Goal: Task Accomplishment & Management: Complete application form

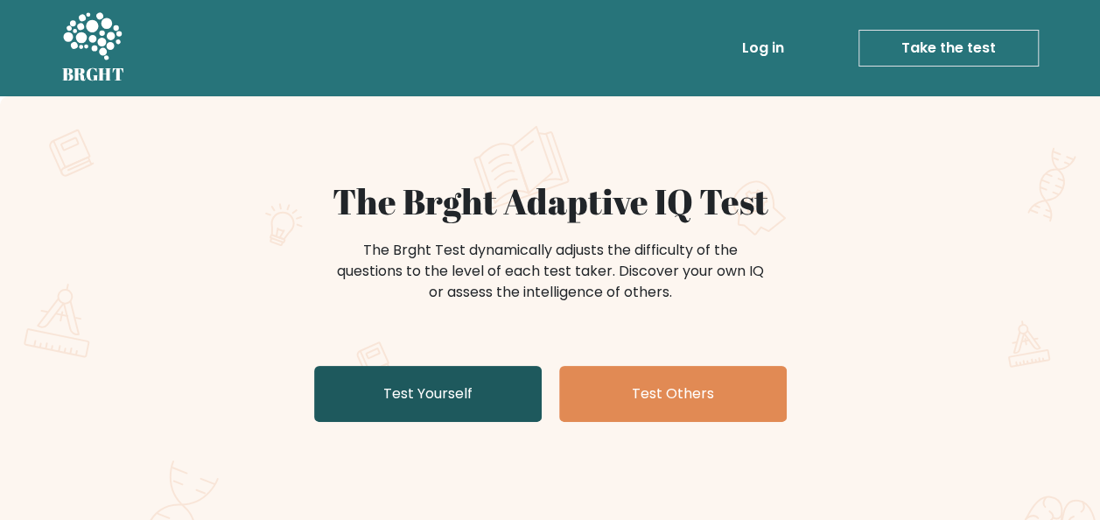
click at [465, 400] on link "Test Yourself" at bounding box center [427, 394] width 227 height 56
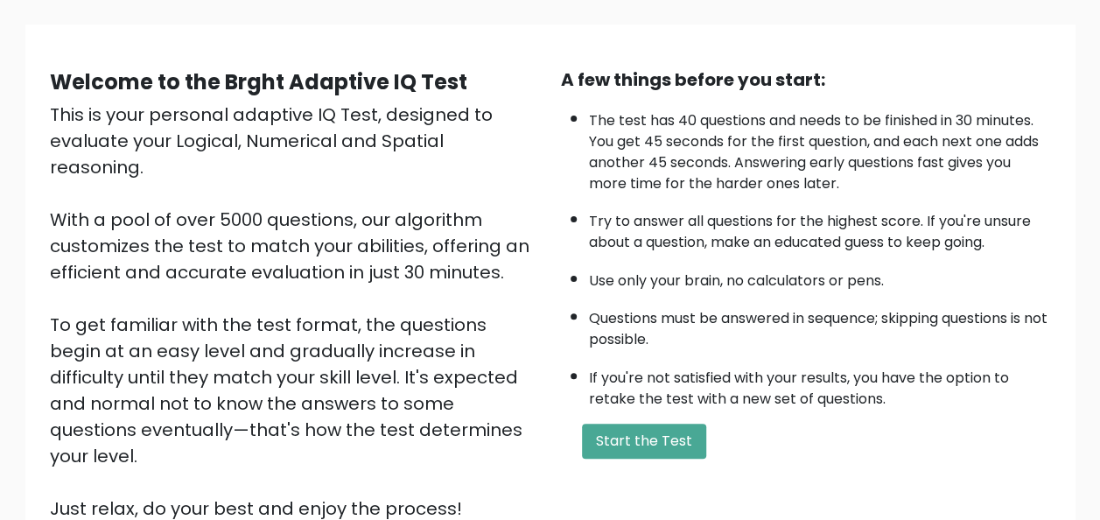
scroll to position [262, 0]
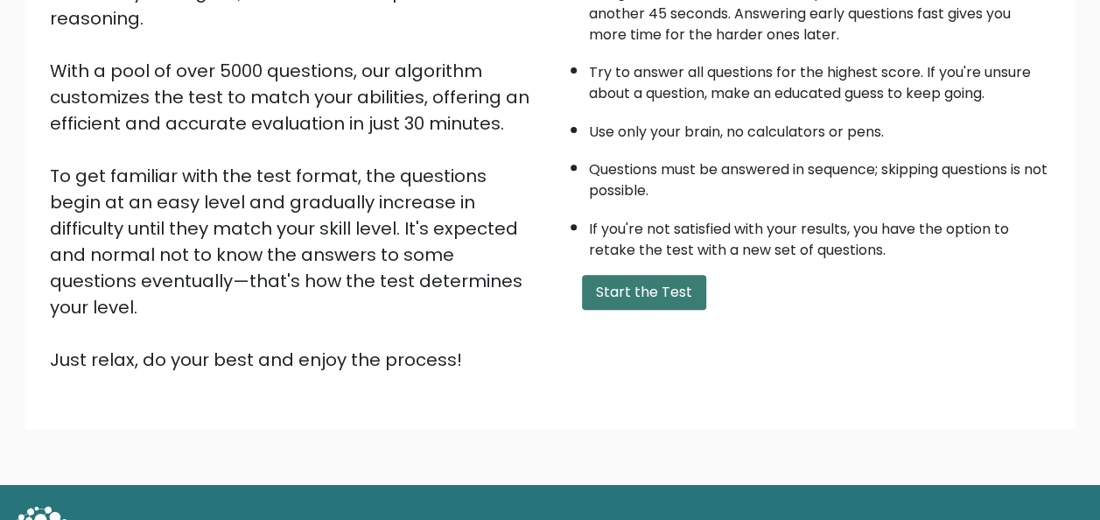
click at [632, 303] on button "Start the Test" at bounding box center [644, 292] width 124 height 35
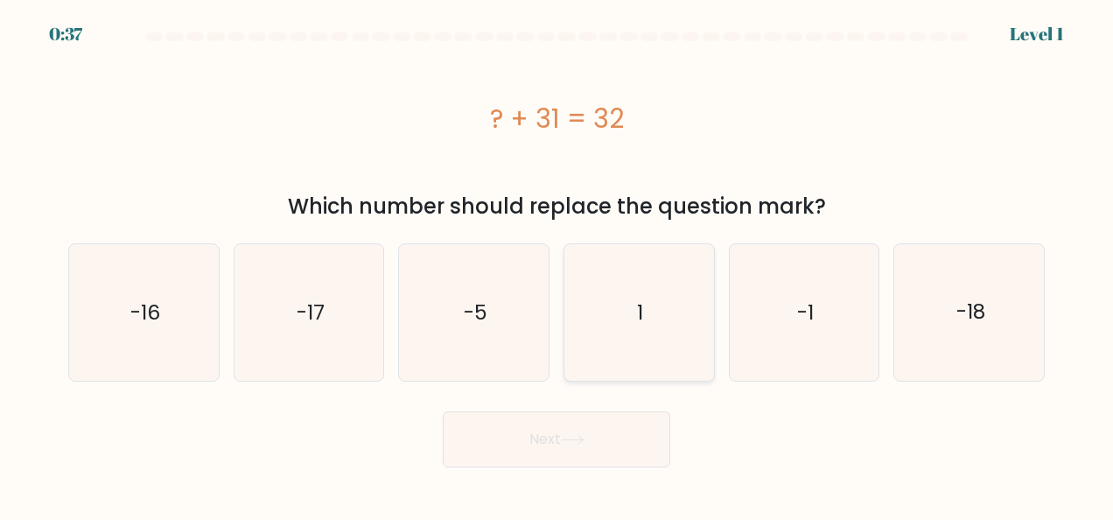
click at [644, 309] on icon "1" at bounding box center [638, 312] width 136 height 136
click at [557, 264] on input "d. 1" at bounding box center [556, 262] width 1 height 4
radio input "true"
click at [577, 441] on icon at bounding box center [573, 440] width 24 height 10
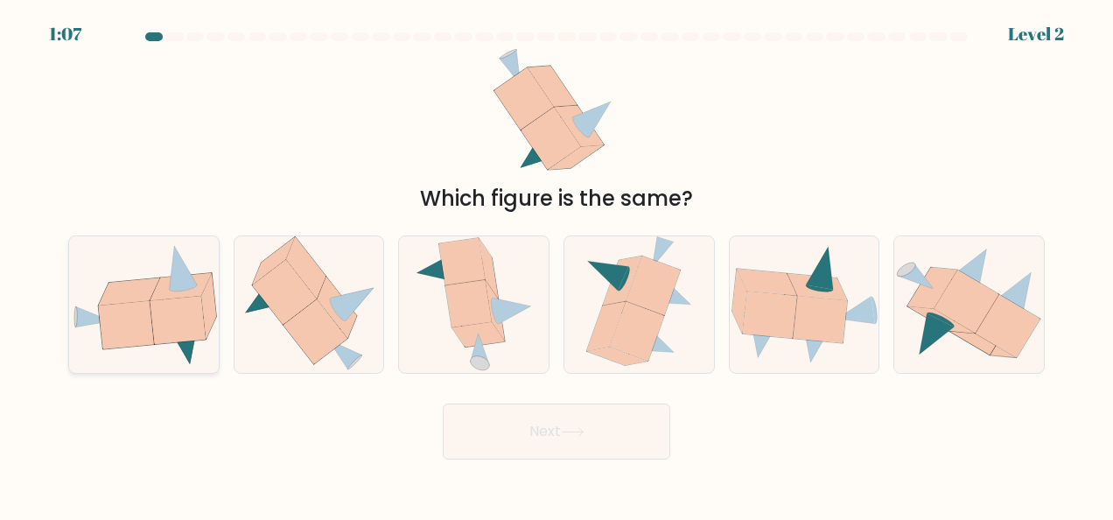
click at [111, 334] on icon at bounding box center [126, 325] width 55 height 48
click at [556, 264] on input "a." at bounding box center [556, 262] width 1 height 4
radio input "true"
click at [562, 427] on button "Next" at bounding box center [556, 431] width 227 height 56
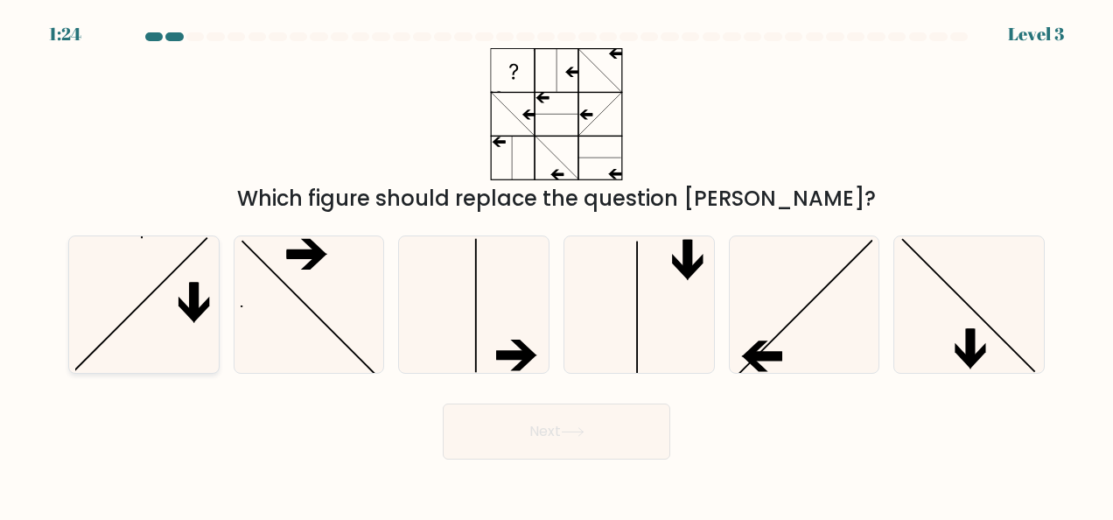
click at [159, 330] on icon at bounding box center [143, 304] width 136 height 136
click at [556, 264] on input "a." at bounding box center [556, 262] width 1 height 4
radio input "true"
click at [593, 445] on button "Next" at bounding box center [556, 431] width 227 height 56
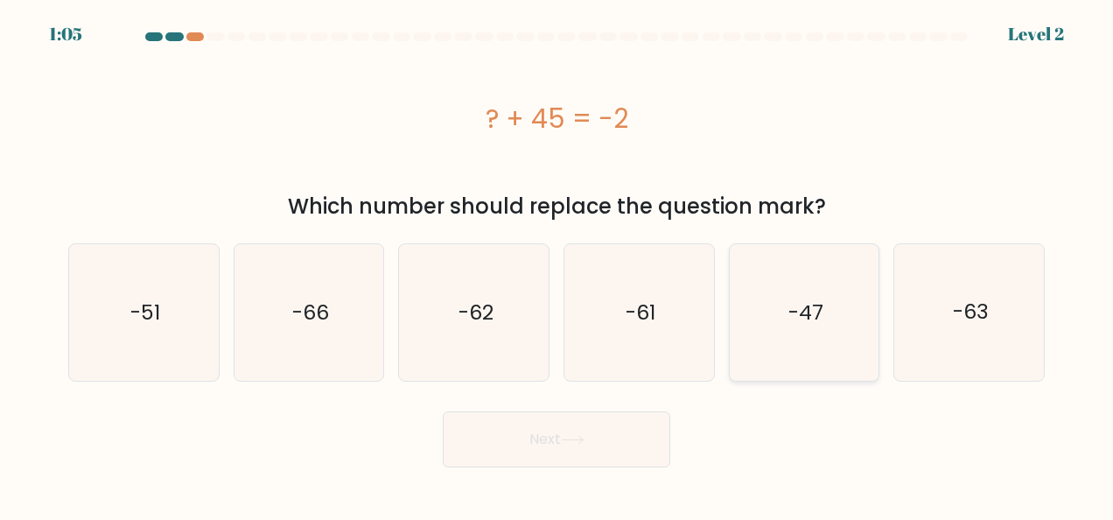
click at [822, 324] on text "-47" at bounding box center [805, 312] width 35 height 28
click at [557, 264] on input "e. -47" at bounding box center [556, 262] width 1 height 4
radio input "true"
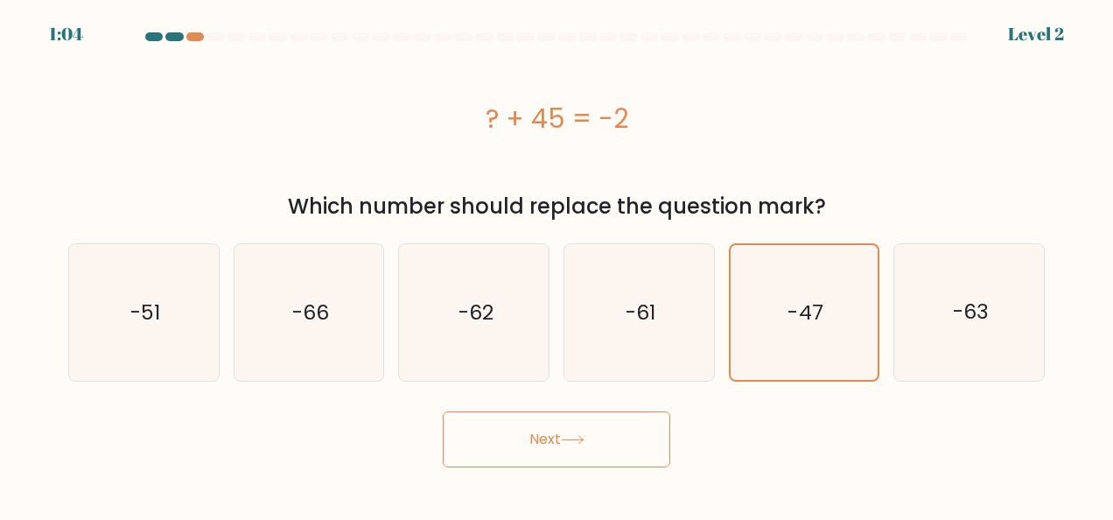
click at [550, 457] on button "Next" at bounding box center [556, 439] width 227 height 56
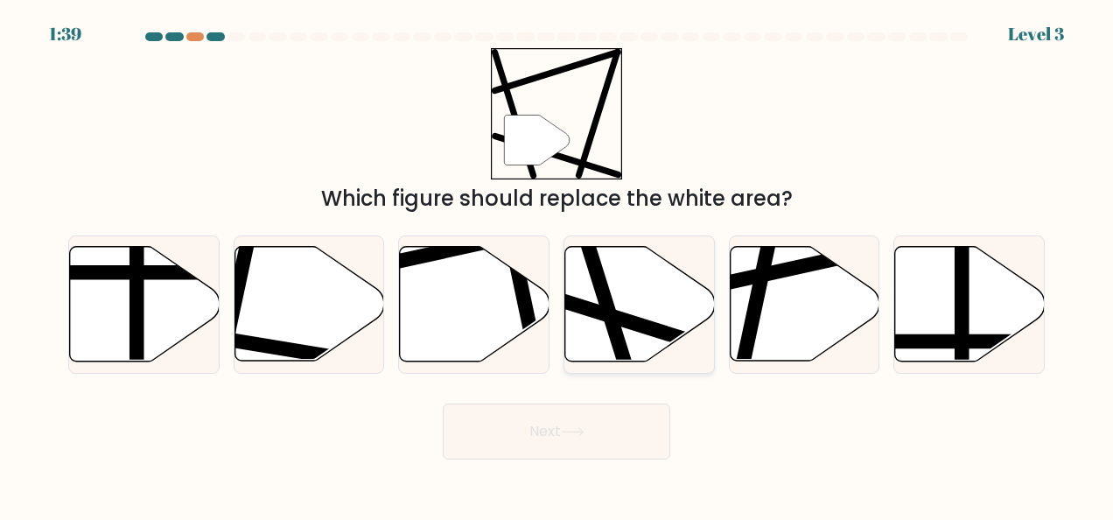
click at [605, 276] on icon at bounding box center [640, 304] width 150 height 115
click at [557, 264] on input "d." at bounding box center [556, 262] width 1 height 4
radio input "true"
click at [572, 425] on button "Next" at bounding box center [556, 431] width 227 height 56
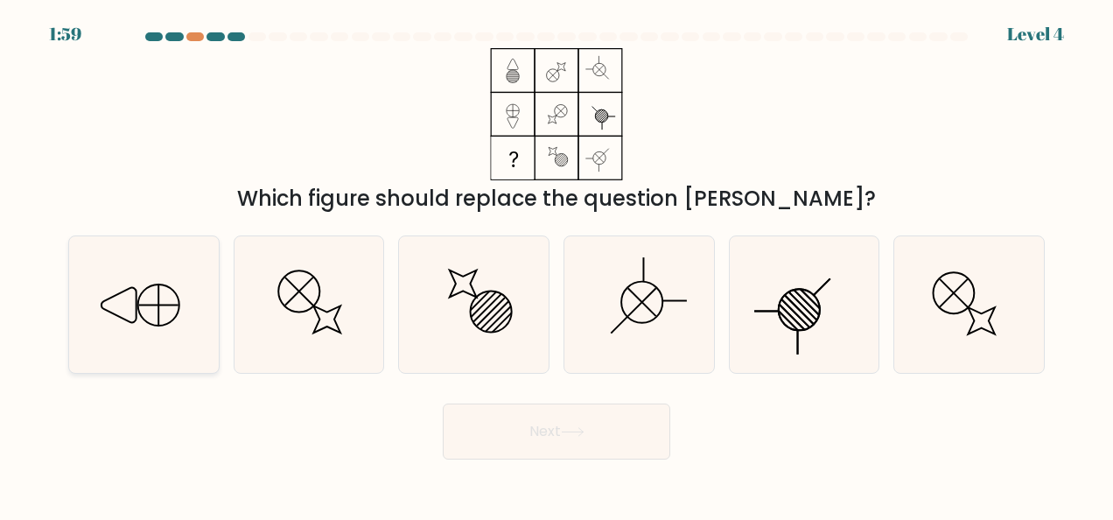
click at [164, 327] on icon at bounding box center [143, 304] width 136 height 136
click at [556, 264] on input "a." at bounding box center [556, 262] width 1 height 4
radio input "true"
click at [593, 427] on button "Next" at bounding box center [556, 431] width 227 height 56
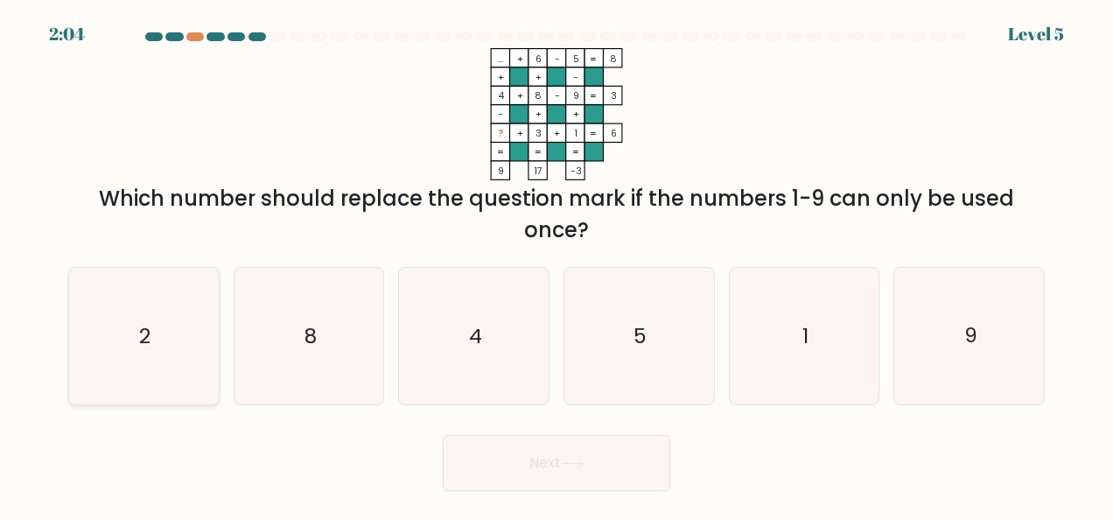
click at [163, 316] on icon "2" at bounding box center [143, 336] width 136 height 136
click at [556, 264] on input "a. 2" at bounding box center [556, 262] width 1 height 4
radio input "true"
click at [599, 468] on button "Next" at bounding box center [556, 463] width 227 height 56
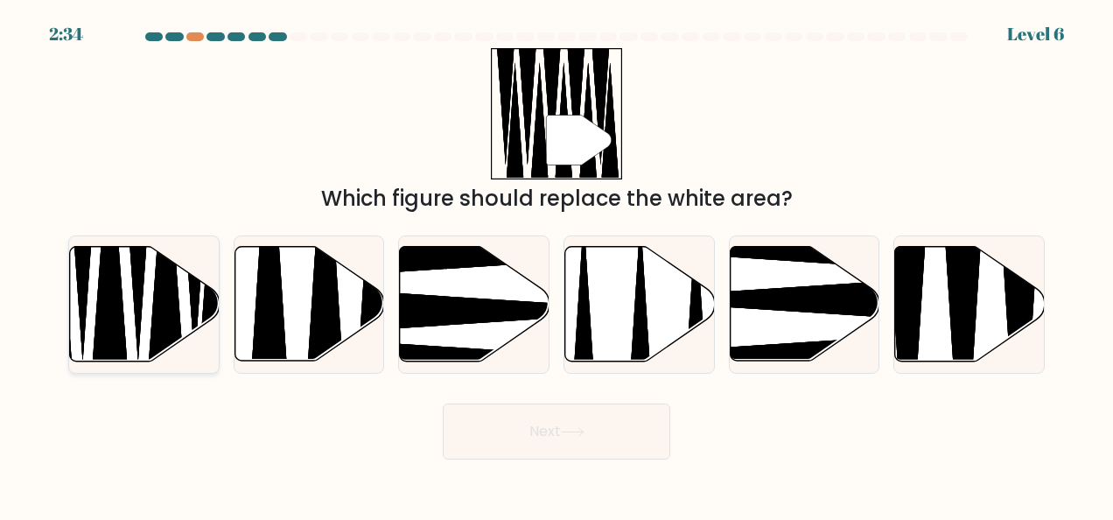
click at [89, 311] on icon at bounding box center [145, 304] width 150 height 115
click at [556, 264] on input "a." at bounding box center [556, 262] width 1 height 4
radio input "true"
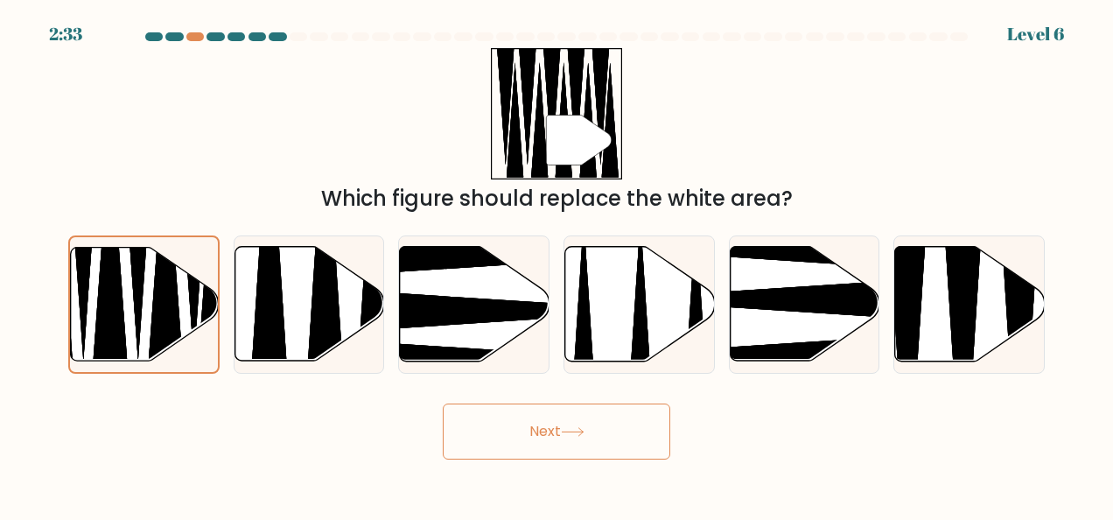
click at [598, 425] on button "Next" at bounding box center [556, 431] width 227 height 56
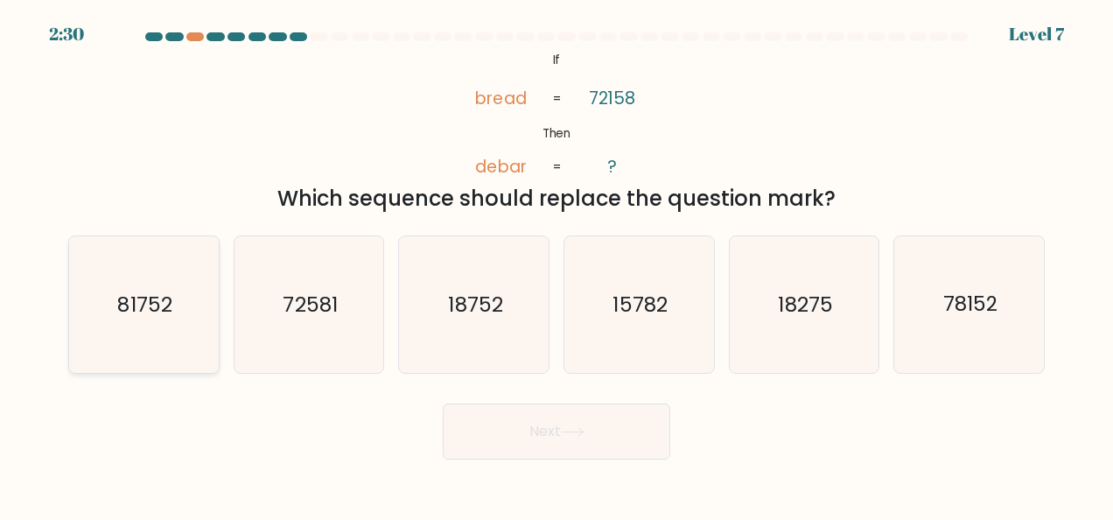
click at [142, 326] on icon "81752" at bounding box center [143, 304] width 136 height 136
click at [556, 264] on input "a. 81752" at bounding box center [556, 262] width 1 height 4
radio input "true"
click at [563, 443] on button "Next" at bounding box center [556, 431] width 227 height 56
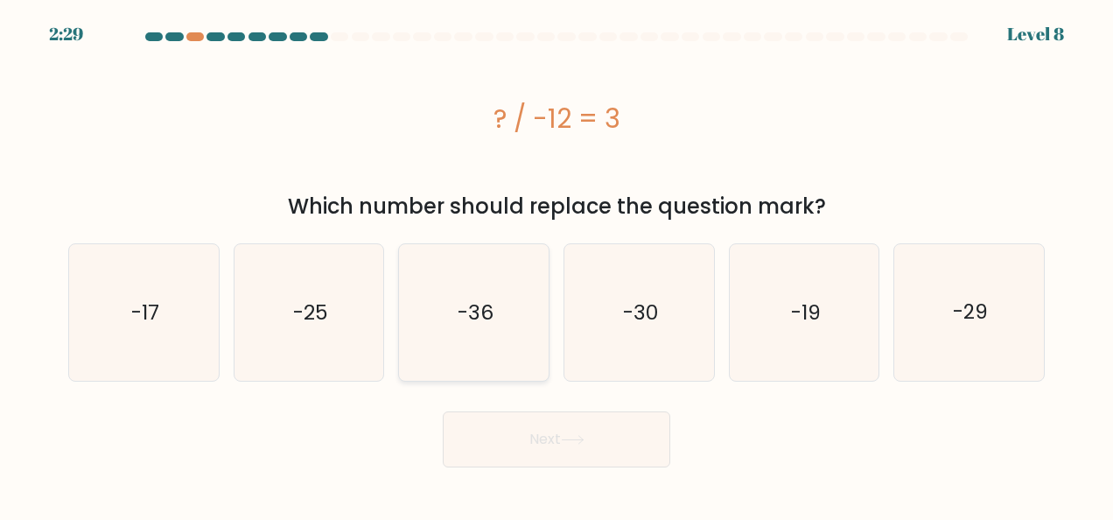
click at [474, 311] on text "-36" at bounding box center [476, 312] width 36 height 28
click at [556, 264] on input "c. -36" at bounding box center [556, 262] width 1 height 4
radio input "true"
click at [516, 423] on button "Next" at bounding box center [556, 439] width 227 height 56
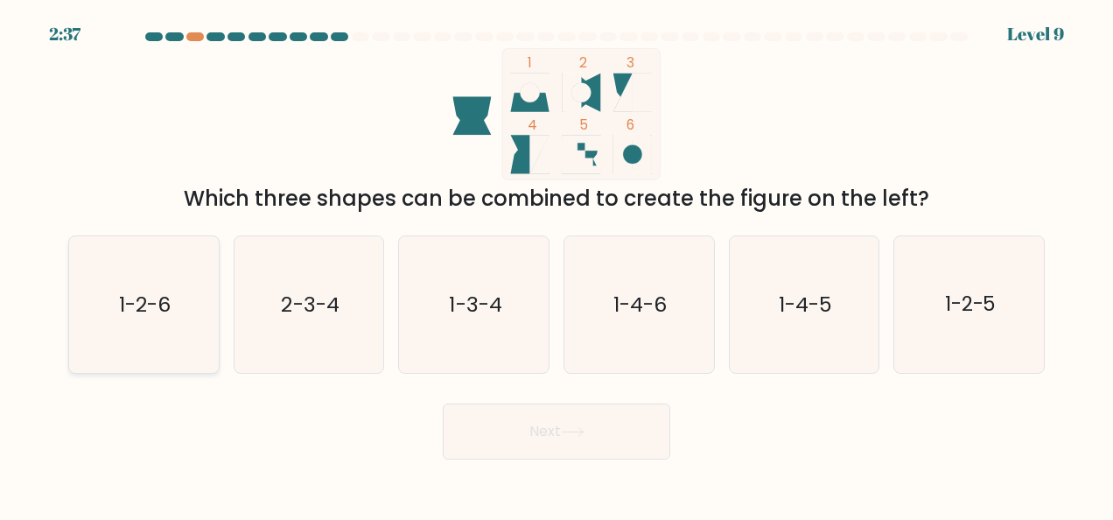
click at [152, 315] on text "1-2-6" at bounding box center [145, 304] width 52 height 28
click at [556, 264] on input "a. 1-2-6" at bounding box center [556, 262] width 1 height 4
radio input "true"
click at [595, 439] on button "Next" at bounding box center [556, 431] width 227 height 56
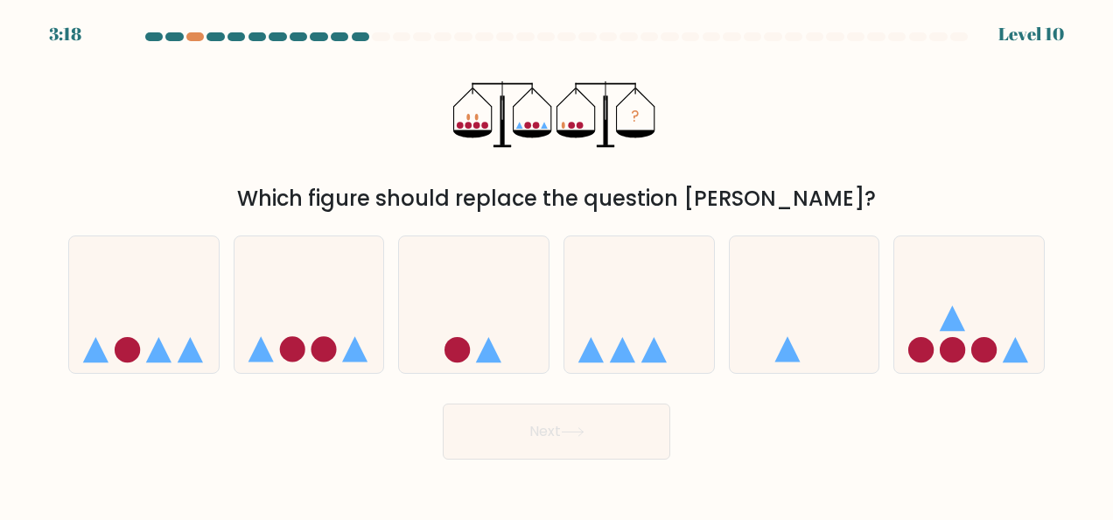
click at [595, 439] on button "Next" at bounding box center [556, 431] width 227 height 56
click at [609, 345] on icon at bounding box center [639, 303] width 150 height 123
click at [557, 264] on input "d." at bounding box center [556, 262] width 1 height 4
radio input "true"
click at [615, 418] on button "Next" at bounding box center [556, 431] width 227 height 56
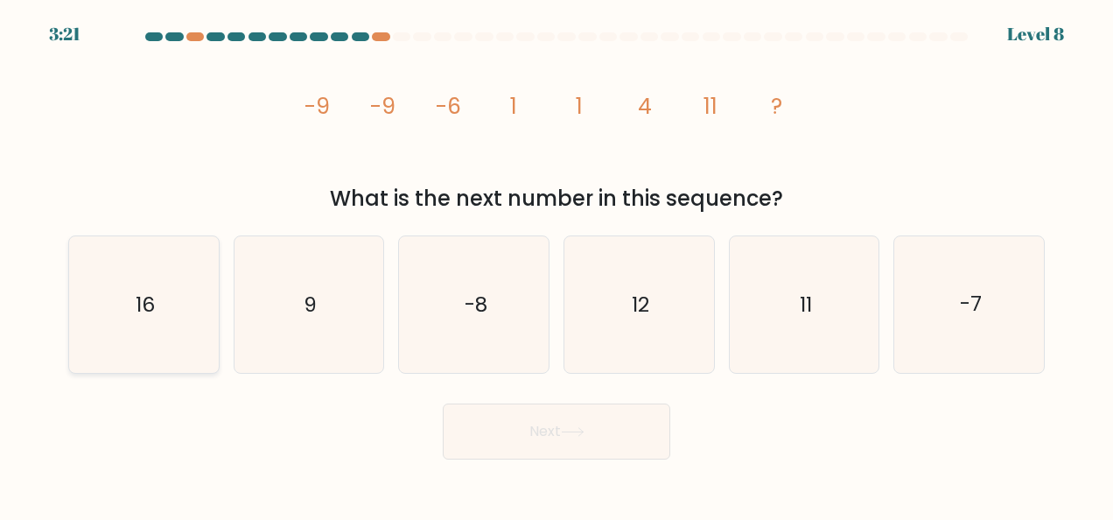
click at [173, 303] on icon "16" at bounding box center [143, 304] width 136 height 136
click at [556, 264] on input "a. 16" at bounding box center [556, 262] width 1 height 4
radio input "true"
click at [565, 427] on icon at bounding box center [573, 432] width 24 height 10
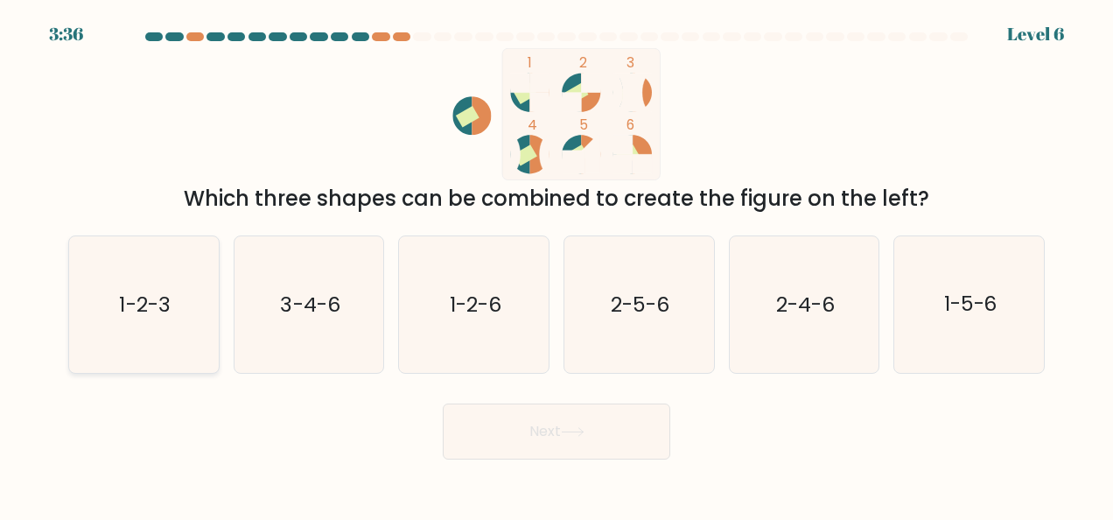
click at [149, 316] on text "1-2-3" at bounding box center [145, 304] width 51 height 28
click at [556, 264] on input "a. 1-2-3" at bounding box center [556, 262] width 1 height 4
radio input "true"
click at [649, 430] on button "Next" at bounding box center [556, 431] width 227 height 56
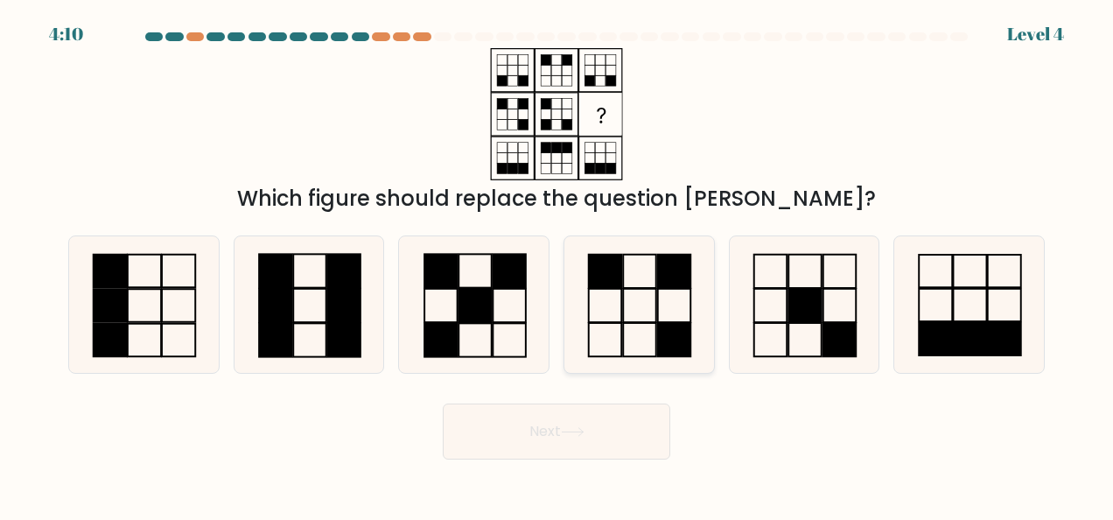
click at [656, 324] on rect at bounding box center [640, 339] width 32 height 33
click at [557, 264] on input "d." at bounding box center [556, 262] width 1 height 4
radio input "true"
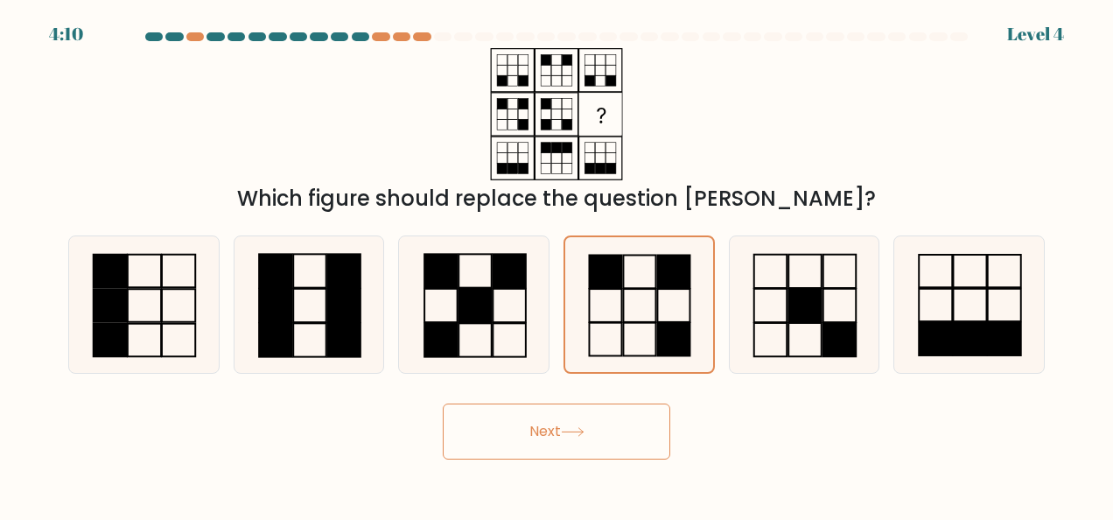
click at [635, 434] on button "Next" at bounding box center [556, 431] width 227 height 56
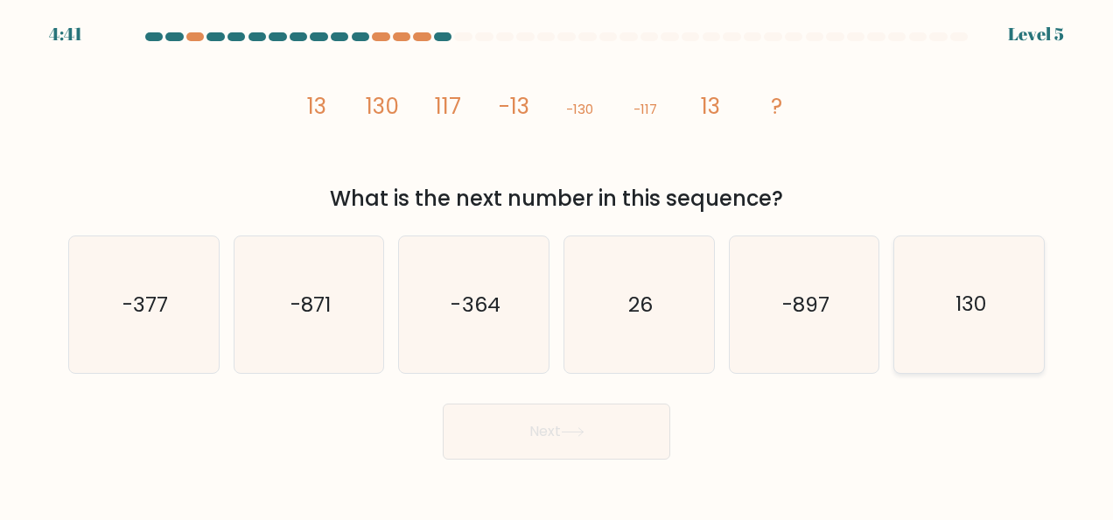
click at [954, 322] on icon "130" at bounding box center [969, 304] width 136 height 136
click at [557, 264] on input "f. 130" at bounding box center [556, 262] width 1 height 4
radio input "true"
click at [954, 322] on icon "130" at bounding box center [969, 304] width 135 height 135
click at [557, 264] on input "f. 130" at bounding box center [556, 262] width 1 height 4
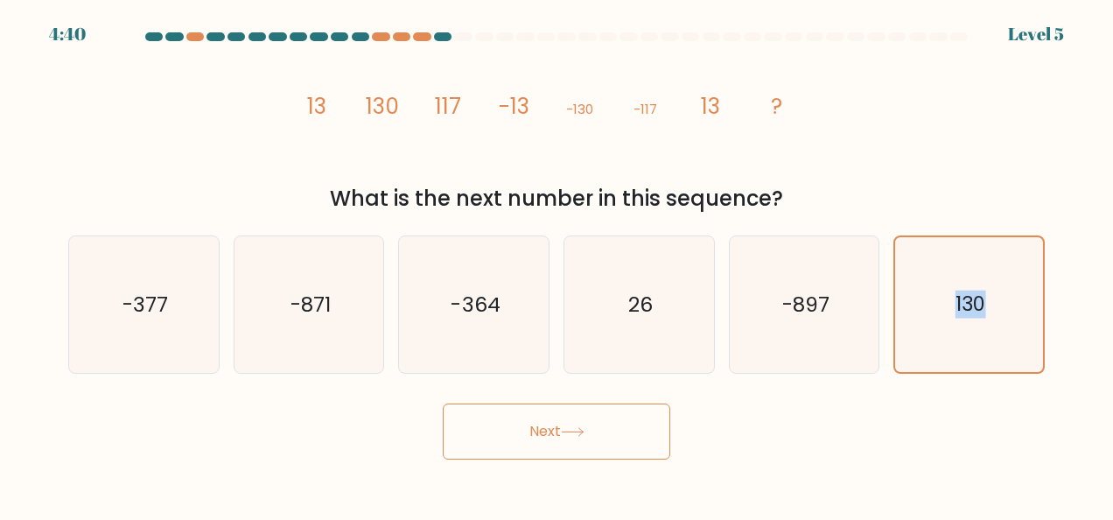
click at [614, 443] on button "Next" at bounding box center [556, 431] width 227 height 56
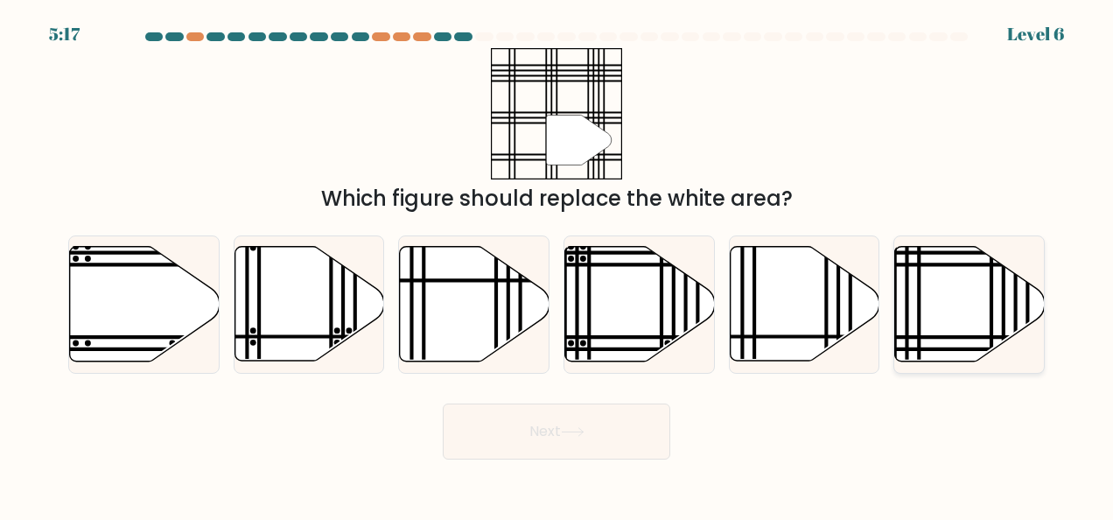
click at [926, 268] on icon at bounding box center [970, 304] width 150 height 115
click at [557, 264] on input "f." at bounding box center [556, 262] width 1 height 4
radio input "true"
click at [624, 444] on button "Next" at bounding box center [556, 431] width 227 height 56
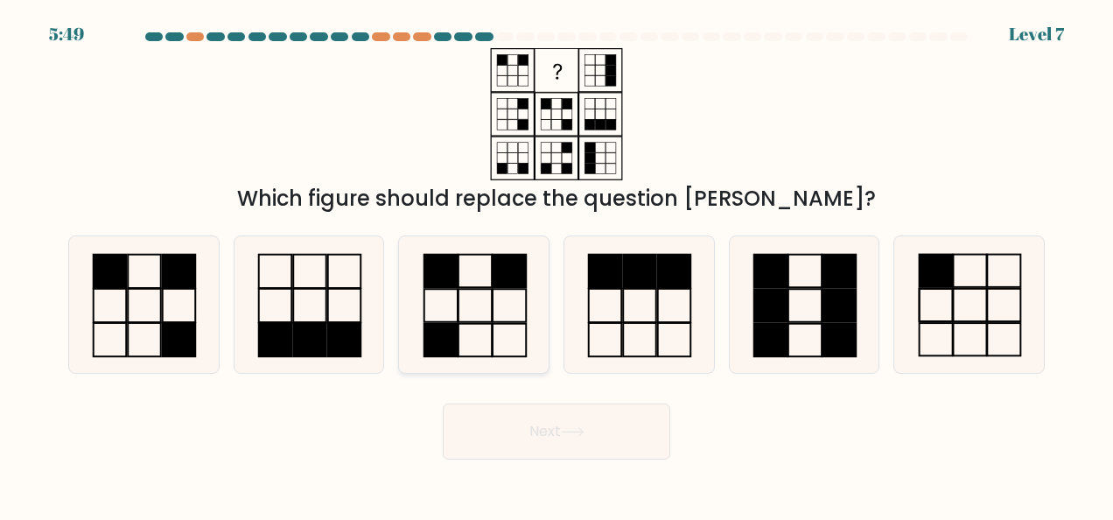
click at [488, 287] on rect at bounding box center [474, 271] width 33 height 32
click at [556, 264] on input "c." at bounding box center [556, 262] width 1 height 4
radio input "true"
click at [565, 434] on icon at bounding box center [573, 432] width 24 height 10
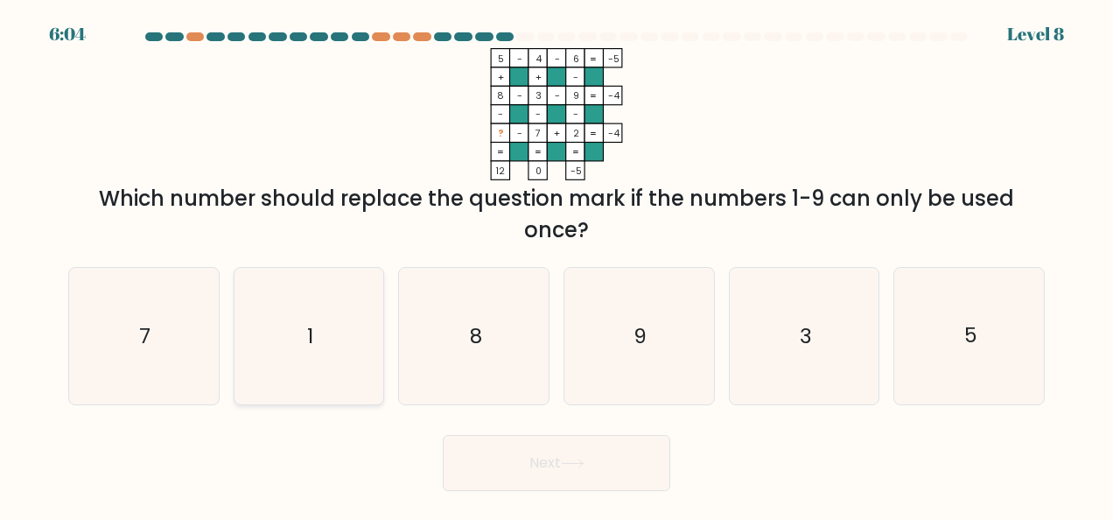
click at [355, 301] on icon "1" at bounding box center [309, 336] width 136 height 136
click at [556, 264] on input "b. 1" at bounding box center [556, 262] width 1 height 4
radio input "true"
click at [548, 465] on button "Next" at bounding box center [556, 463] width 227 height 56
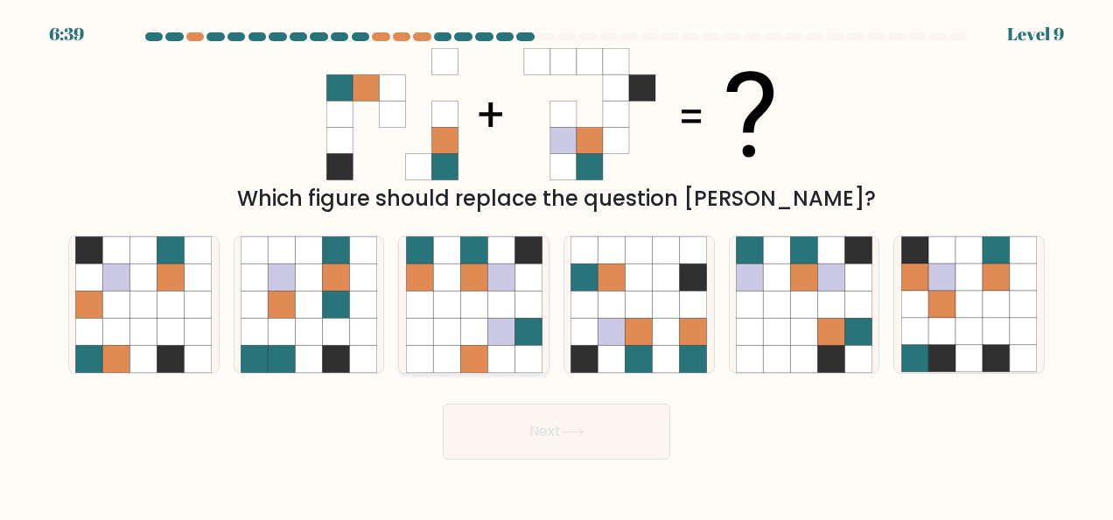
click at [496, 317] on icon at bounding box center [500, 303] width 27 height 27
click at [556, 264] on input "c." at bounding box center [556, 262] width 1 height 4
radio input "true"
click at [507, 416] on button "Next" at bounding box center [556, 431] width 227 height 56
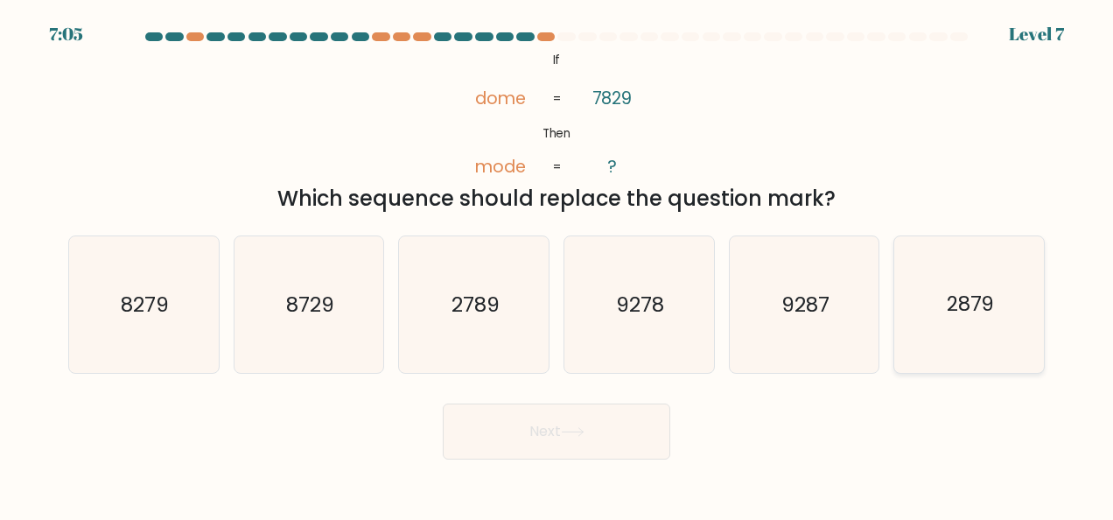
click at [952, 308] on text "2879" at bounding box center [971, 304] width 48 height 28
click at [557, 264] on input "f. 2879" at bounding box center [556, 262] width 1 height 4
radio input "true"
click at [583, 444] on button "Next" at bounding box center [556, 431] width 227 height 56
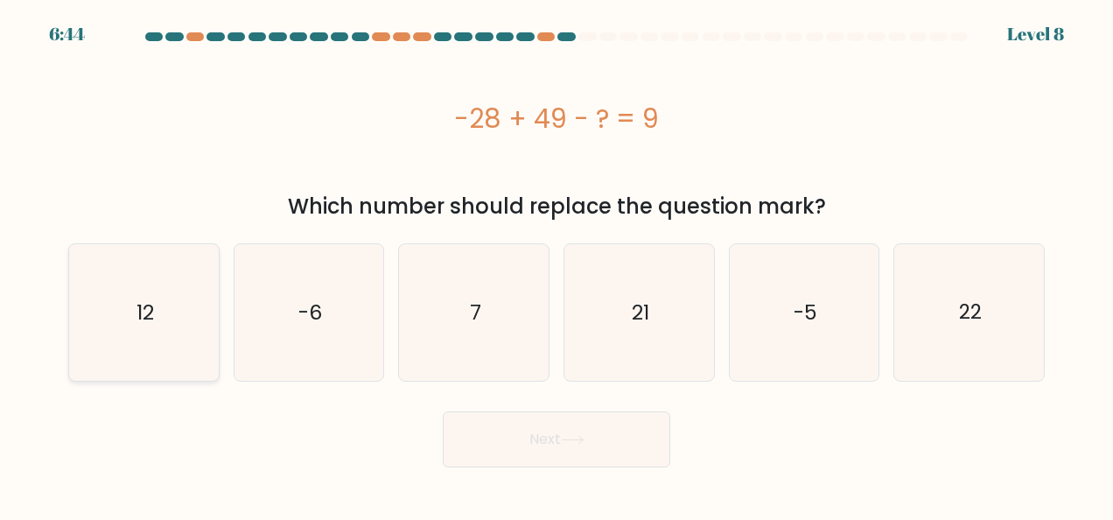
click at [138, 325] on text "12" at bounding box center [144, 312] width 17 height 28
click at [556, 264] on input "a. 12" at bounding box center [556, 262] width 1 height 4
radio input "true"
click at [552, 443] on button "Next" at bounding box center [556, 439] width 227 height 56
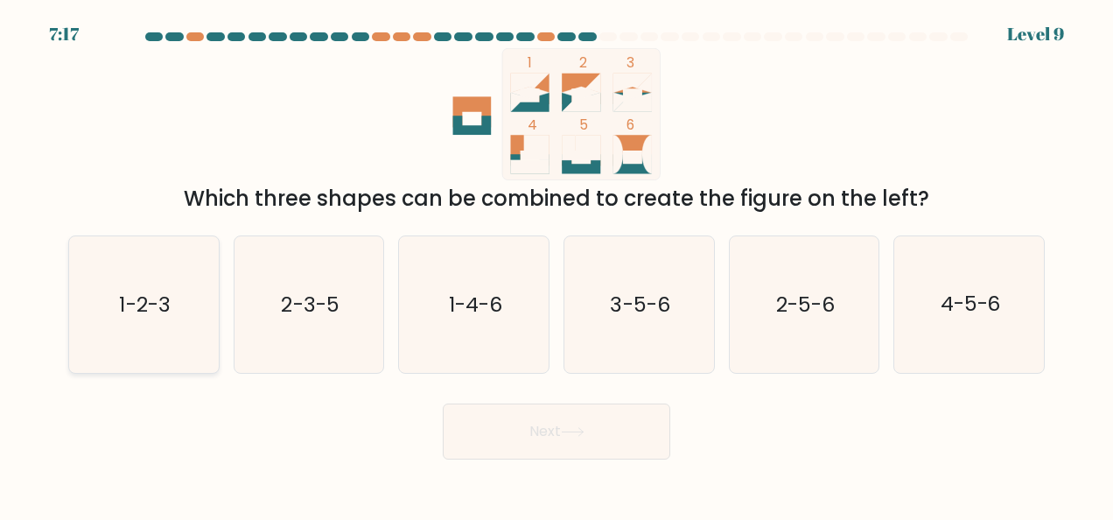
click at [173, 307] on icon "1-2-3" at bounding box center [143, 304] width 136 height 136
click at [556, 264] on input "a. 1-2-3" at bounding box center [556, 262] width 1 height 4
radio input "true"
click at [573, 440] on button "Next" at bounding box center [556, 431] width 227 height 56
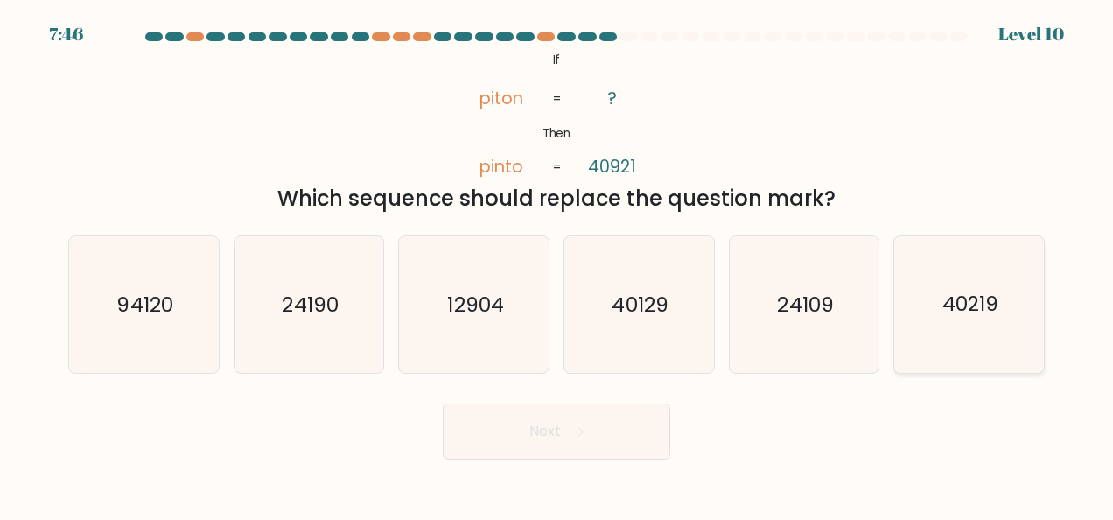
click at [989, 311] on text "40219" at bounding box center [970, 304] width 56 height 28
click at [557, 264] on input "f. 40219" at bounding box center [556, 262] width 1 height 4
radio input "true"
click at [576, 437] on button "Next" at bounding box center [556, 431] width 227 height 56
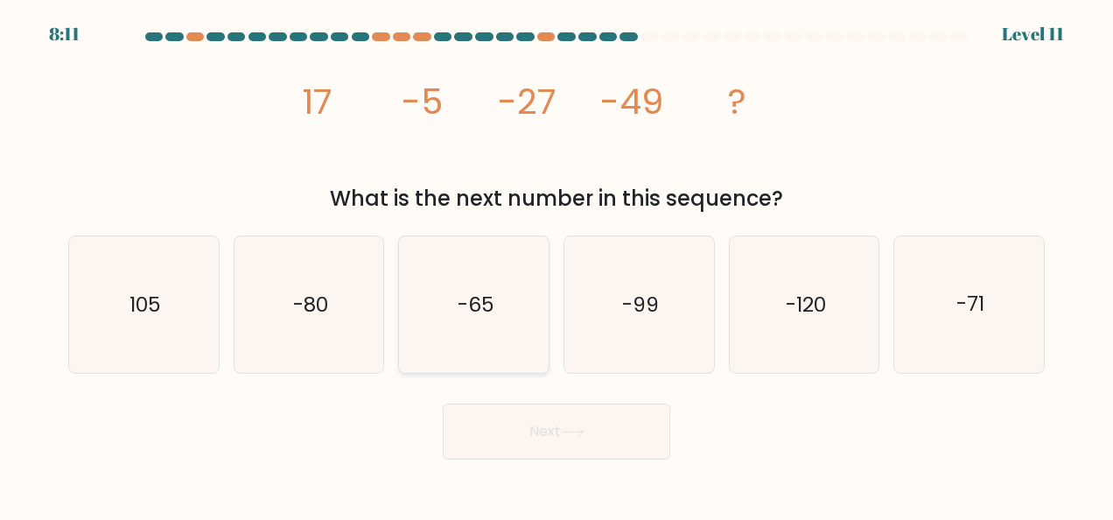
click at [434, 335] on icon "-65" at bounding box center [474, 304] width 136 height 136
click at [556, 264] on input "c. -65" at bounding box center [556, 262] width 1 height 4
radio input "true"
click at [541, 418] on button "Next" at bounding box center [556, 431] width 227 height 56
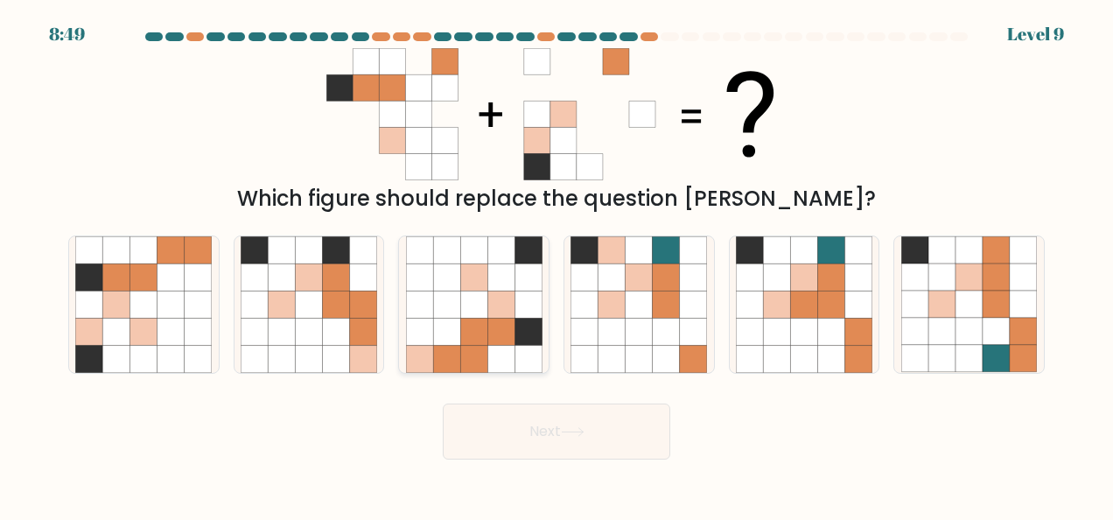
click at [513, 335] on icon at bounding box center [500, 331] width 27 height 27
click at [556, 264] on input "c." at bounding box center [556, 262] width 1 height 4
radio input "true"
click at [593, 441] on button "Next" at bounding box center [556, 431] width 227 height 56
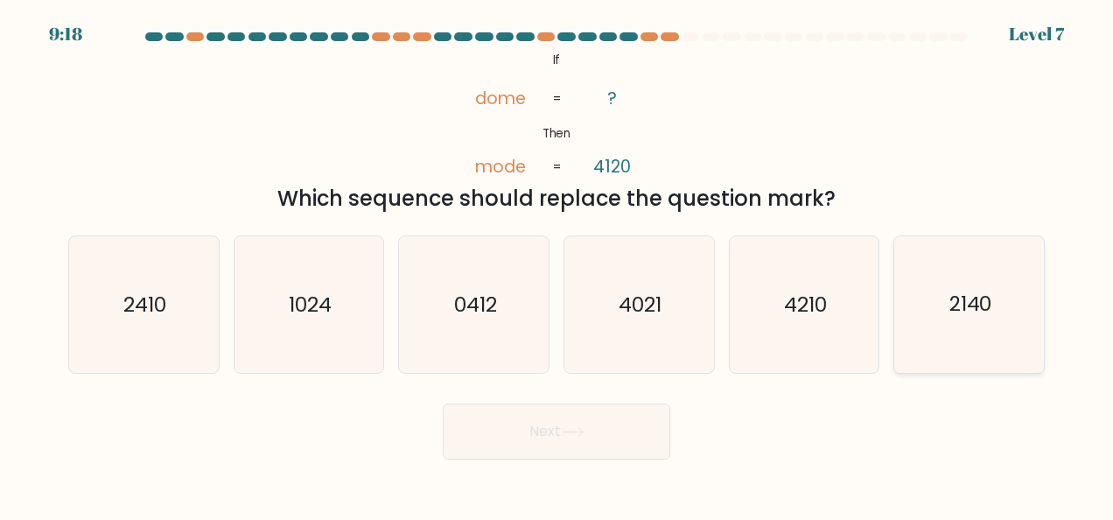
click at [972, 324] on icon "2140" at bounding box center [969, 304] width 136 height 136
click at [557, 264] on input "f. 2140" at bounding box center [556, 262] width 1 height 4
radio input "true"
drag, startPoint x: 562, startPoint y: 437, endPoint x: 562, endPoint y: 428, distance: 8.8
click at [562, 432] on button "Next" at bounding box center [556, 431] width 227 height 56
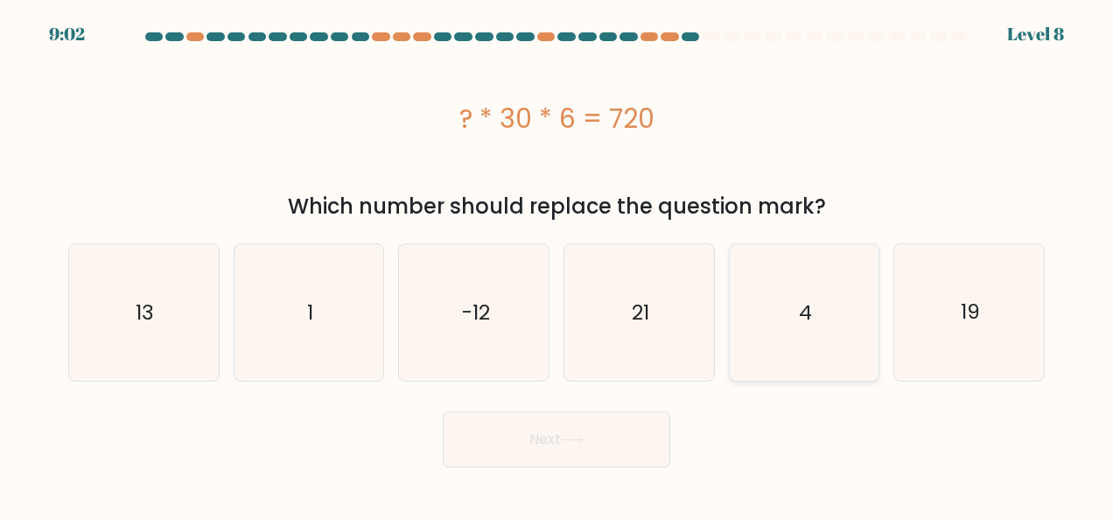
click at [780, 269] on icon "4" at bounding box center [804, 312] width 136 height 136
click at [557, 264] on input "e. 4" at bounding box center [556, 262] width 1 height 4
radio input "true"
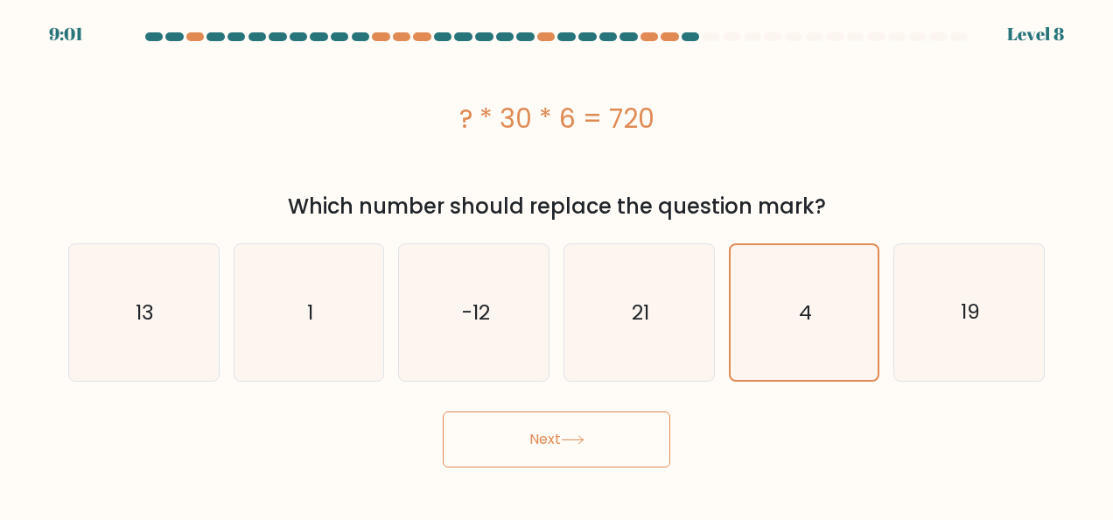
click at [630, 438] on button "Next" at bounding box center [556, 439] width 227 height 56
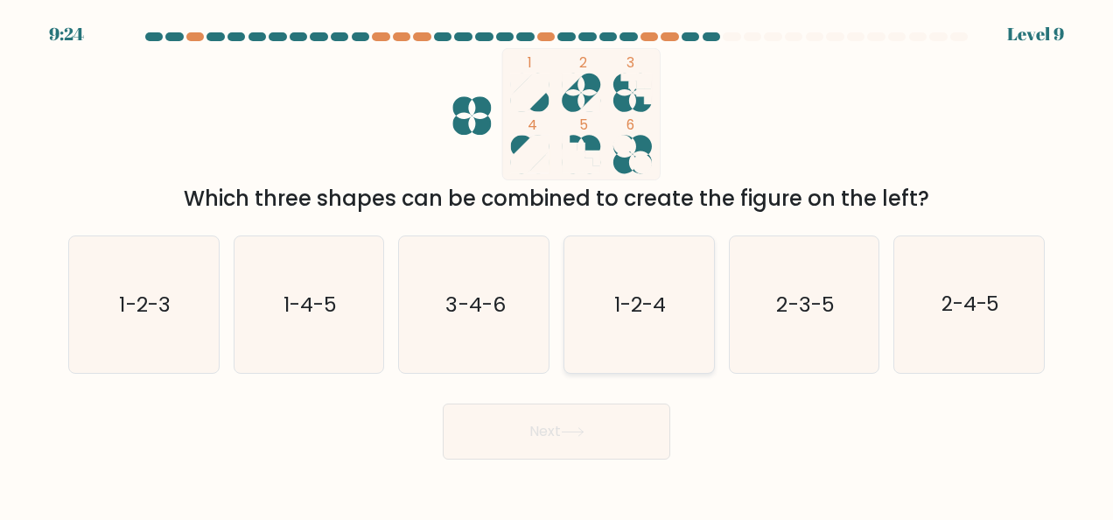
click at [612, 306] on icon "1-2-4" at bounding box center [638, 304] width 136 height 136
click at [557, 264] on input "d. 1-2-4" at bounding box center [556, 262] width 1 height 4
radio input "true"
click at [620, 437] on button "Next" at bounding box center [556, 431] width 227 height 56
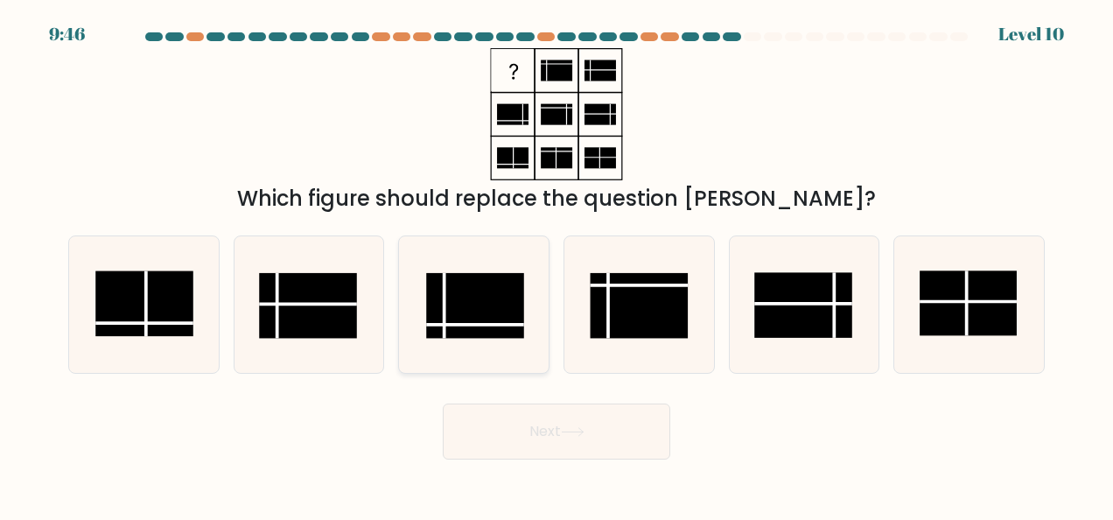
click at [469, 316] on rect at bounding box center [474, 305] width 97 height 65
click at [556, 264] on input "c." at bounding box center [556, 262] width 1 height 4
radio input "true"
click at [541, 451] on button "Next" at bounding box center [556, 431] width 227 height 56
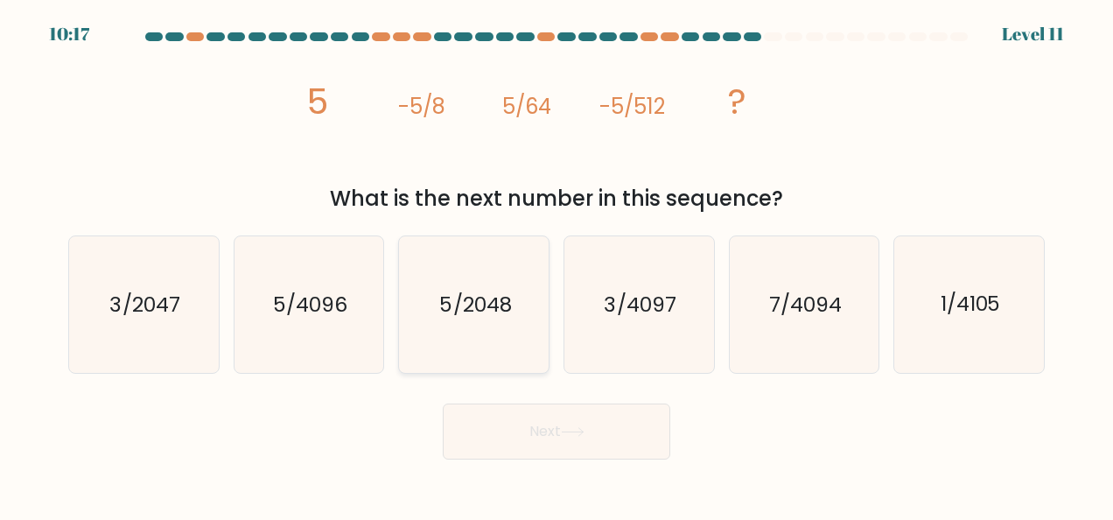
click at [499, 312] on text "5/2048" at bounding box center [475, 304] width 72 height 28
click at [556, 264] on input "c. 5/2048" at bounding box center [556, 262] width 1 height 4
radio input "true"
click at [507, 444] on button "Next" at bounding box center [556, 431] width 227 height 56
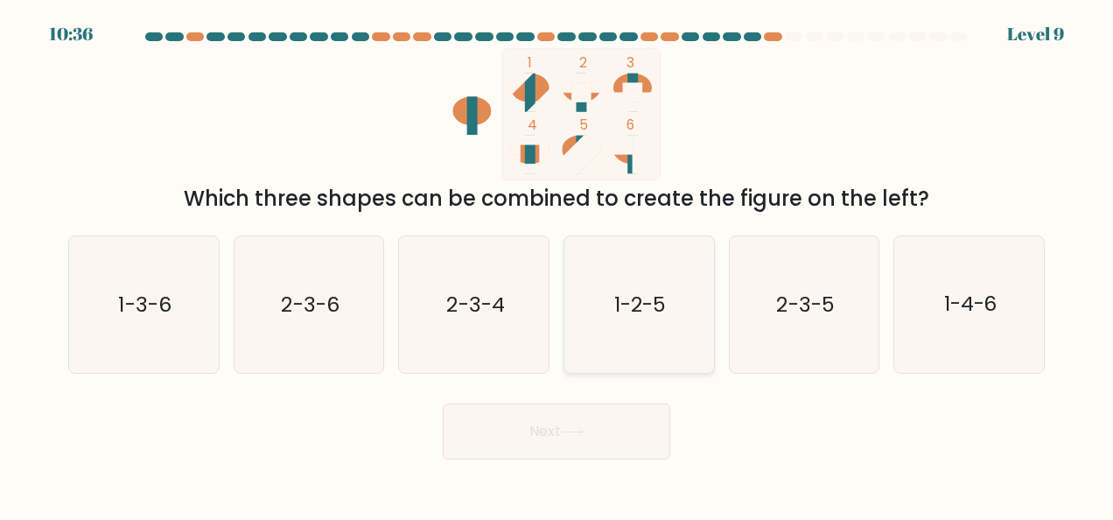
click at [616, 327] on icon "1-2-5" at bounding box center [638, 304] width 136 height 136
click at [557, 264] on input "d. 1-2-5" at bounding box center [556, 262] width 1 height 4
radio input "true"
click at [592, 423] on button "Next" at bounding box center [556, 431] width 227 height 56
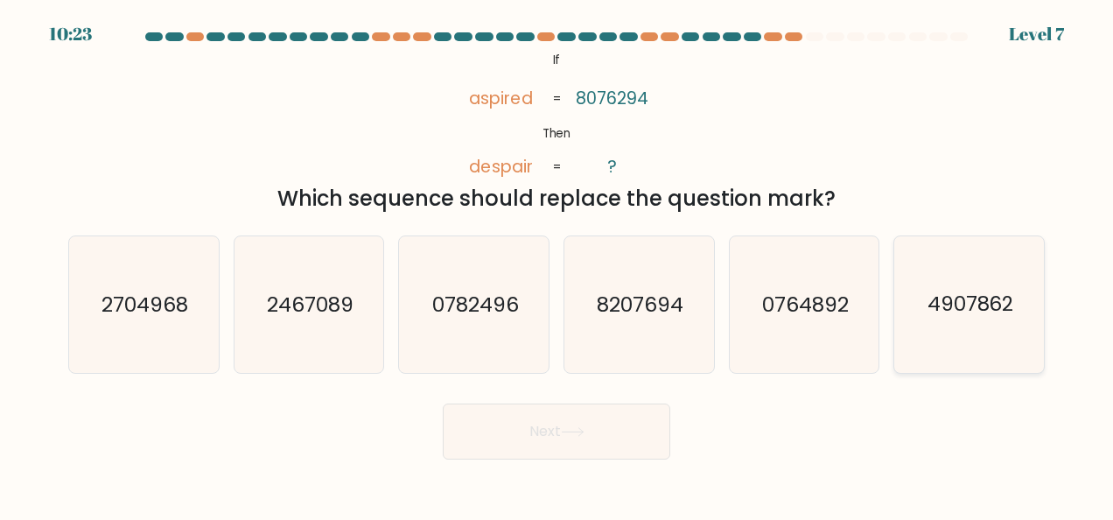
click at [968, 332] on icon "4907862" at bounding box center [969, 304] width 136 height 136
click at [557, 264] on input "f. 4907862" at bounding box center [556, 262] width 1 height 4
radio input "true"
click at [551, 437] on button "Next" at bounding box center [556, 431] width 227 height 56
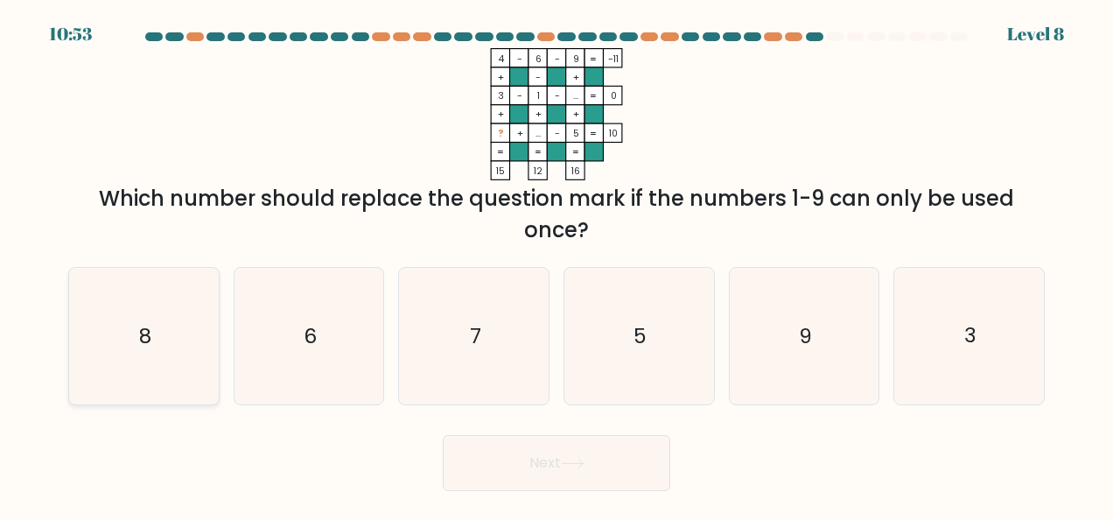
click at [157, 337] on icon "8" at bounding box center [143, 336] width 136 height 136
click at [556, 264] on input "a. 8" at bounding box center [556, 262] width 1 height 4
radio input "true"
click at [580, 458] on button "Next" at bounding box center [556, 463] width 227 height 56
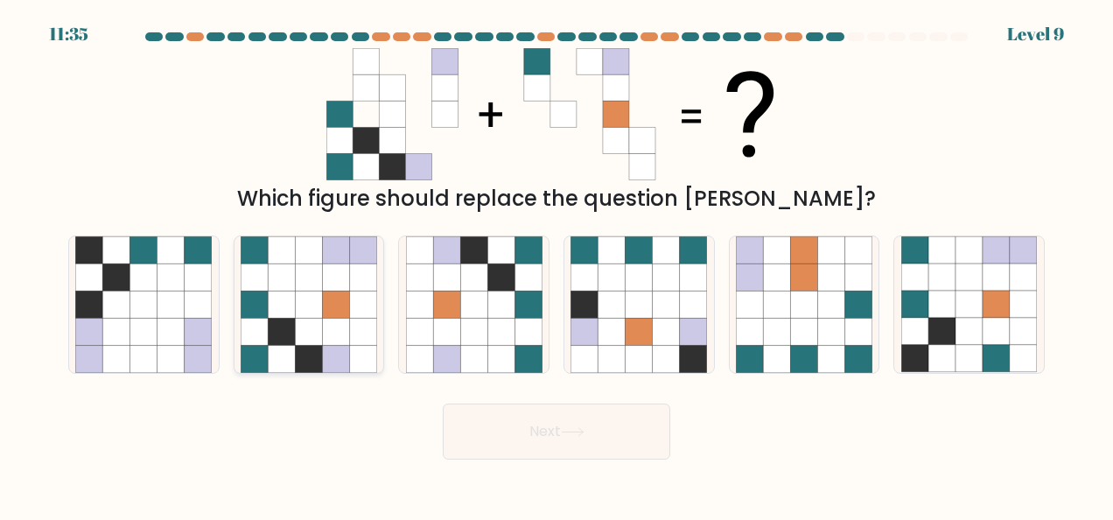
click at [347, 287] on icon at bounding box center [335, 276] width 27 height 27
click at [556, 264] on input "b." at bounding box center [556, 262] width 1 height 4
radio input "true"
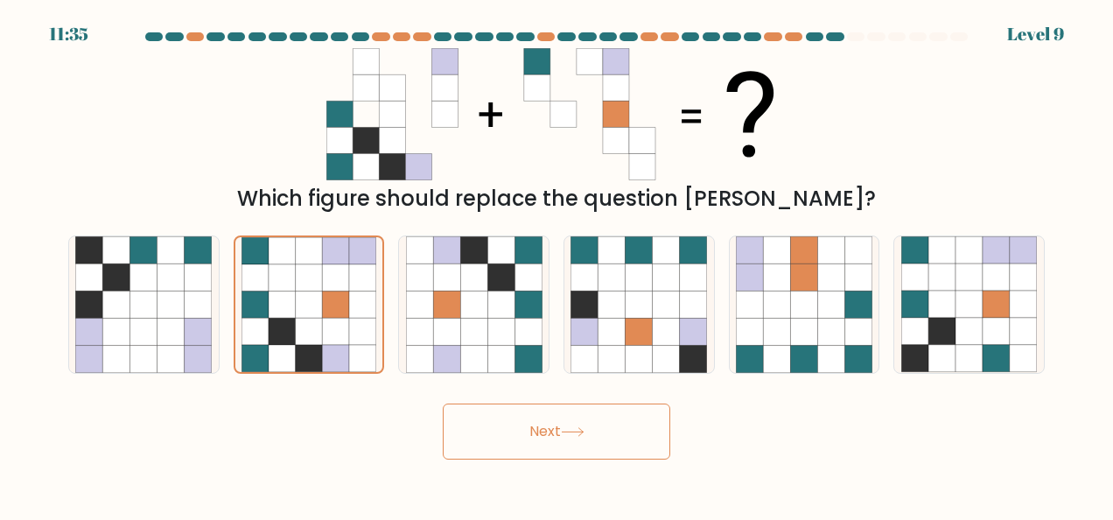
click at [565, 432] on icon at bounding box center [573, 432] width 24 height 10
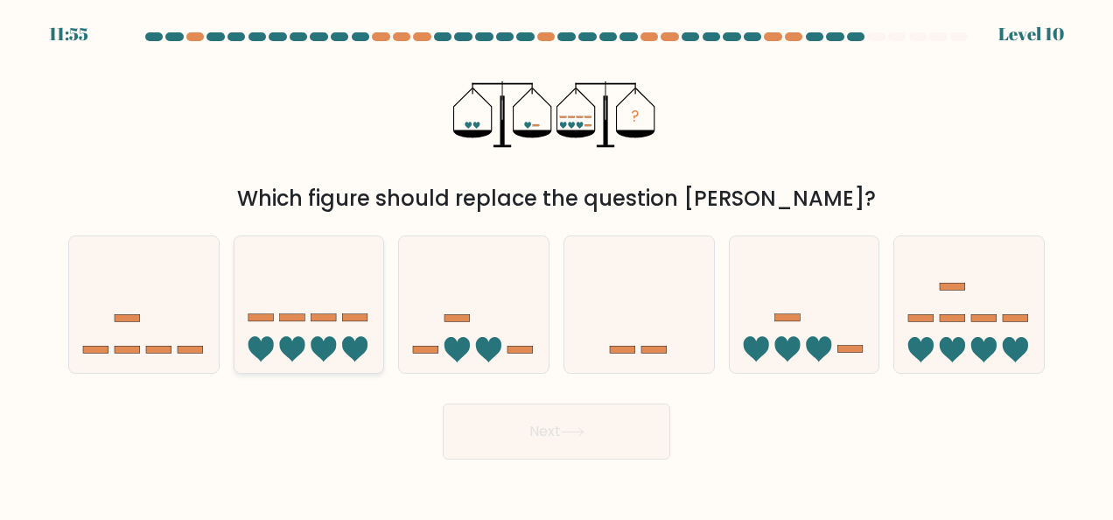
click at [360, 345] on icon at bounding box center [354, 349] width 25 height 25
click at [556, 264] on input "b." at bounding box center [556, 262] width 1 height 4
radio input "true"
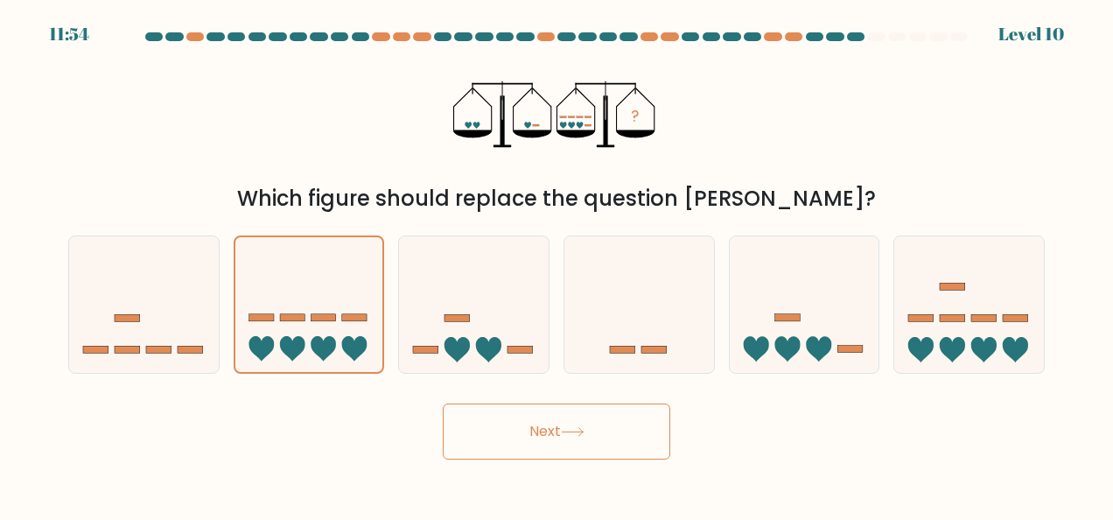
click at [520, 435] on button "Next" at bounding box center [556, 431] width 227 height 56
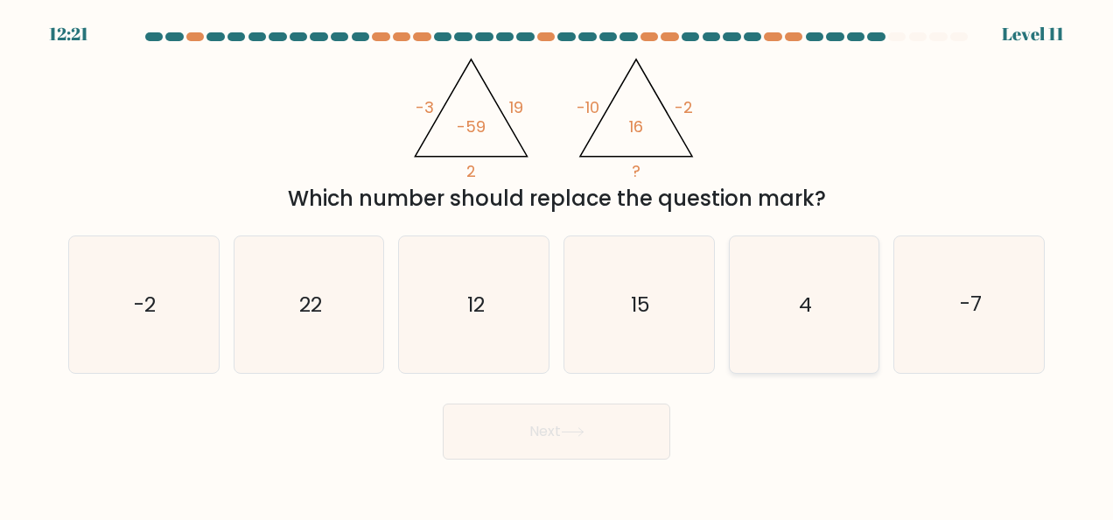
click at [765, 321] on icon "4" at bounding box center [804, 304] width 136 height 136
click at [557, 264] on input "e. 4" at bounding box center [556, 262] width 1 height 4
radio input "true"
click at [630, 417] on button "Next" at bounding box center [556, 431] width 227 height 56
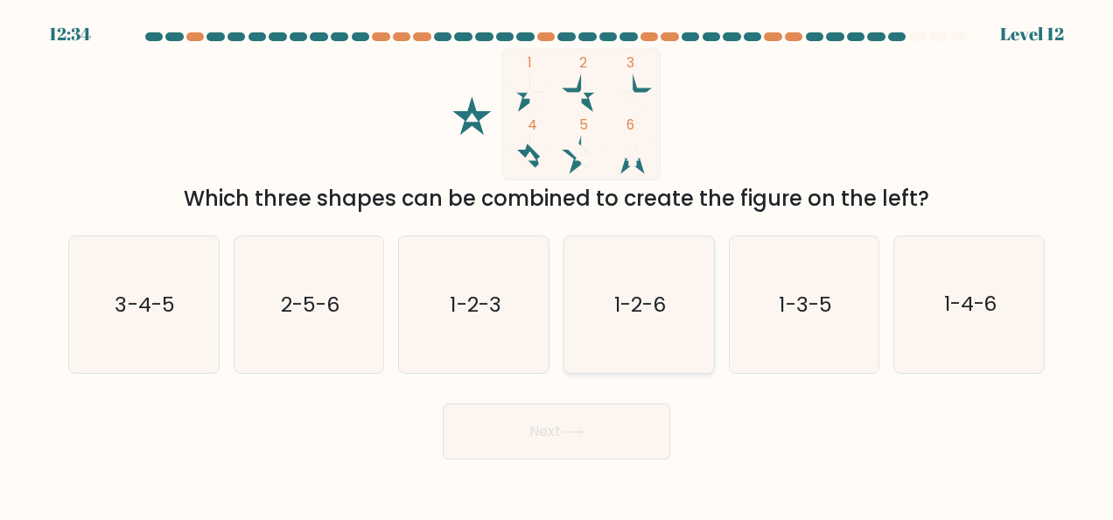
click at [675, 326] on icon "1-2-6" at bounding box center [638, 304] width 136 height 136
click at [557, 264] on input "d. 1-2-6" at bounding box center [556, 262] width 1 height 4
radio input "true"
click at [500, 315] on text "1-2-3" at bounding box center [475, 304] width 51 height 28
click at [556, 264] on input "c. 1-2-3" at bounding box center [556, 262] width 1 height 4
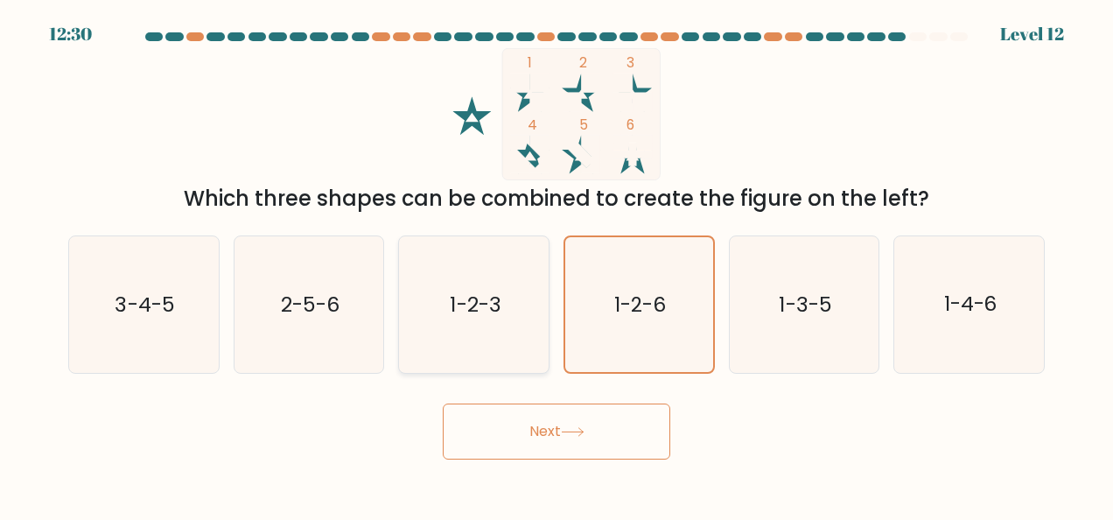
radio input "true"
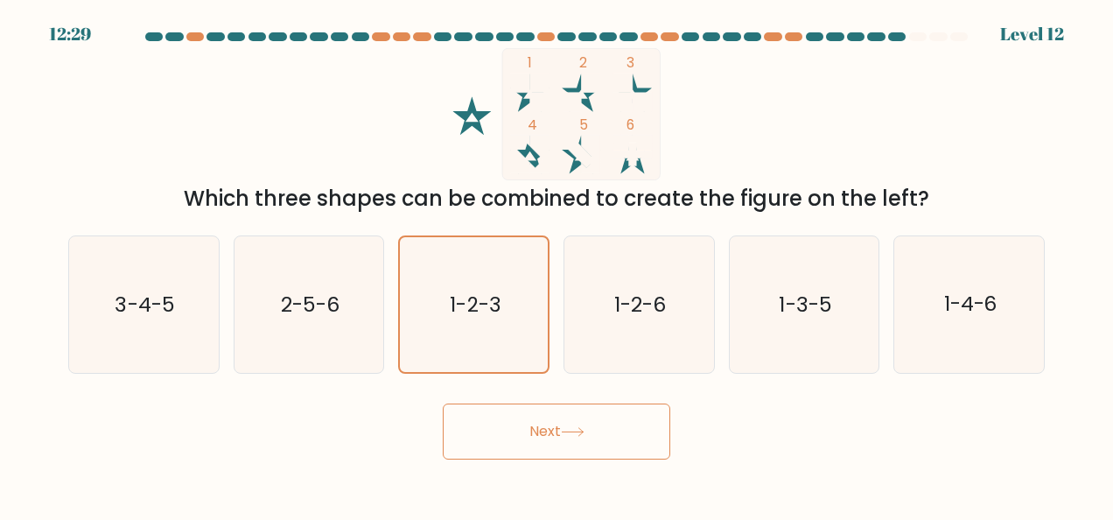
click at [494, 419] on button "Next" at bounding box center [556, 431] width 227 height 56
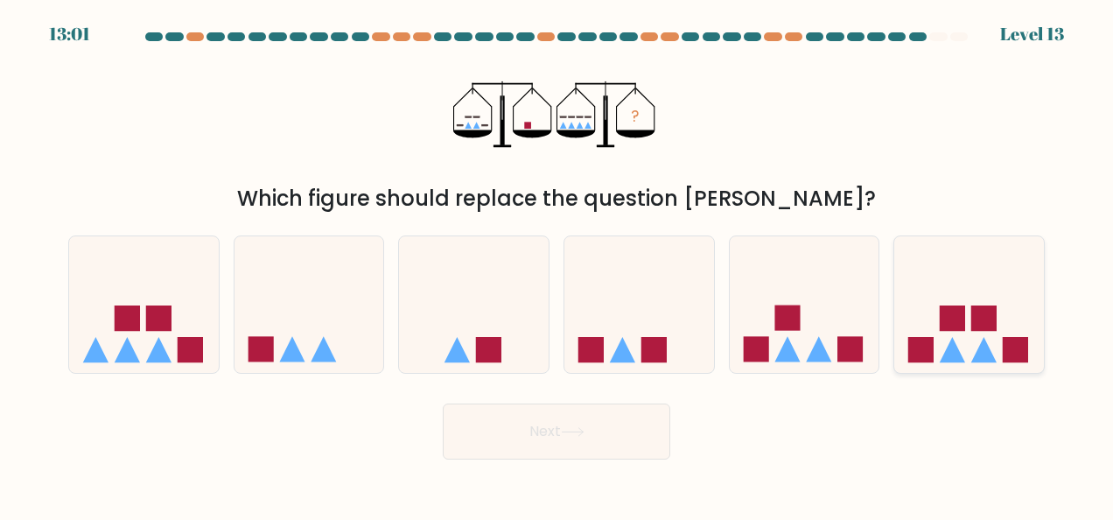
click at [952, 361] on icon at bounding box center [952, 349] width 25 height 25
click at [557, 264] on input "f." at bounding box center [556, 262] width 1 height 4
radio input "true"
click at [578, 450] on button "Next" at bounding box center [556, 431] width 227 height 56
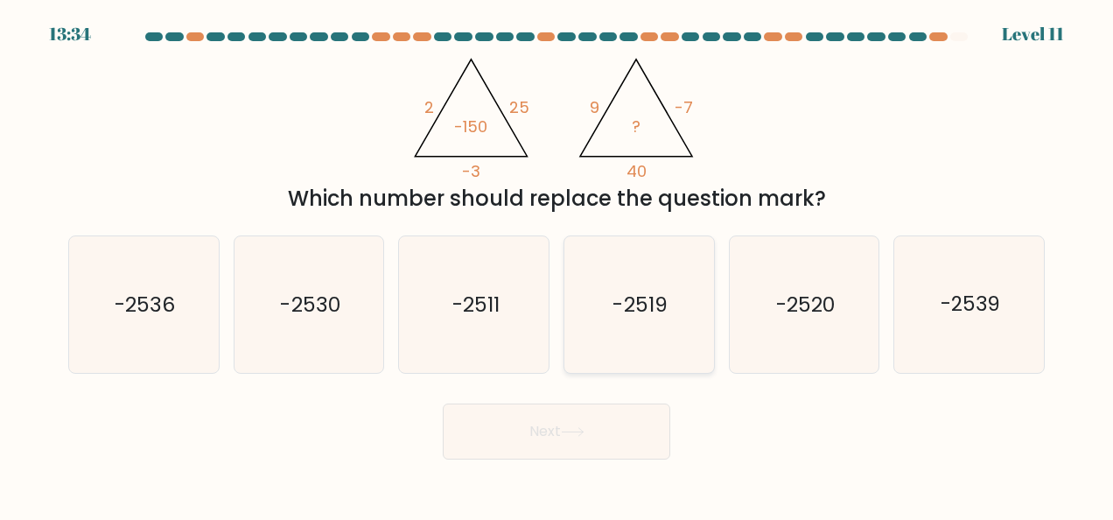
click at [606, 352] on icon "-2519" at bounding box center [638, 304] width 136 height 136
click at [557, 264] on input "d. -2519" at bounding box center [556, 262] width 1 height 4
radio input "true"
click at [596, 423] on button "Next" at bounding box center [556, 431] width 227 height 56
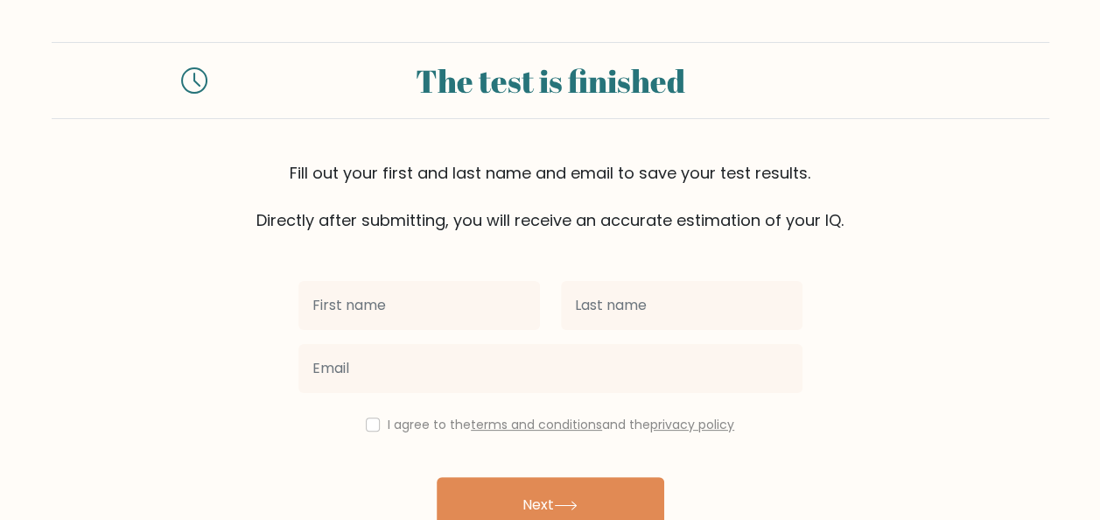
click at [434, 338] on div at bounding box center [550, 368] width 525 height 63
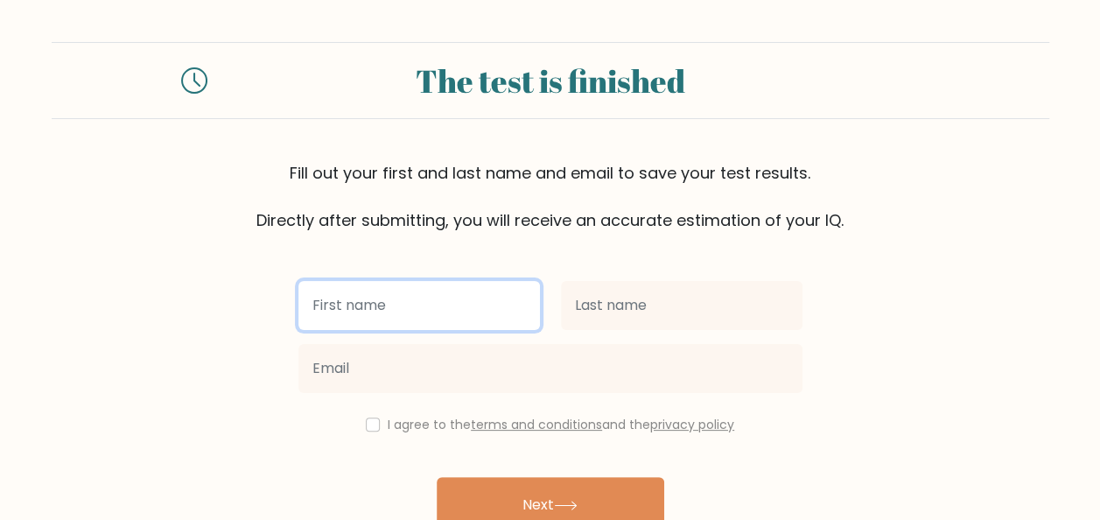
click at [441, 322] on input "text" at bounding box center [418, 305] width 241 height 49
type input "m"
click at [516, 311] on input "Ma. [PERSON_NAME]" at bounding box center [418, 305] width 241 height 49
type input "Ma. [PERSON_NAME]"
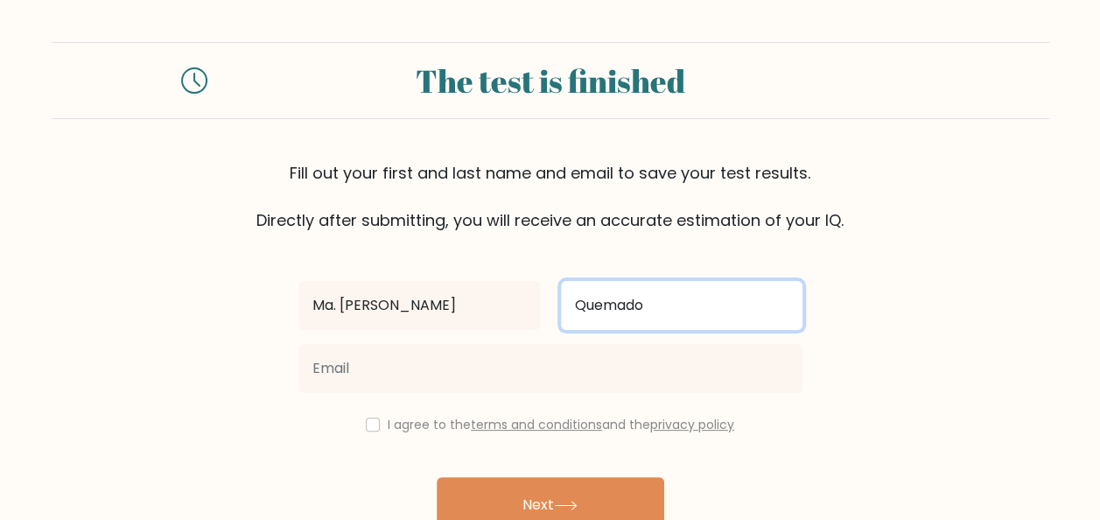
type input "Quemado"
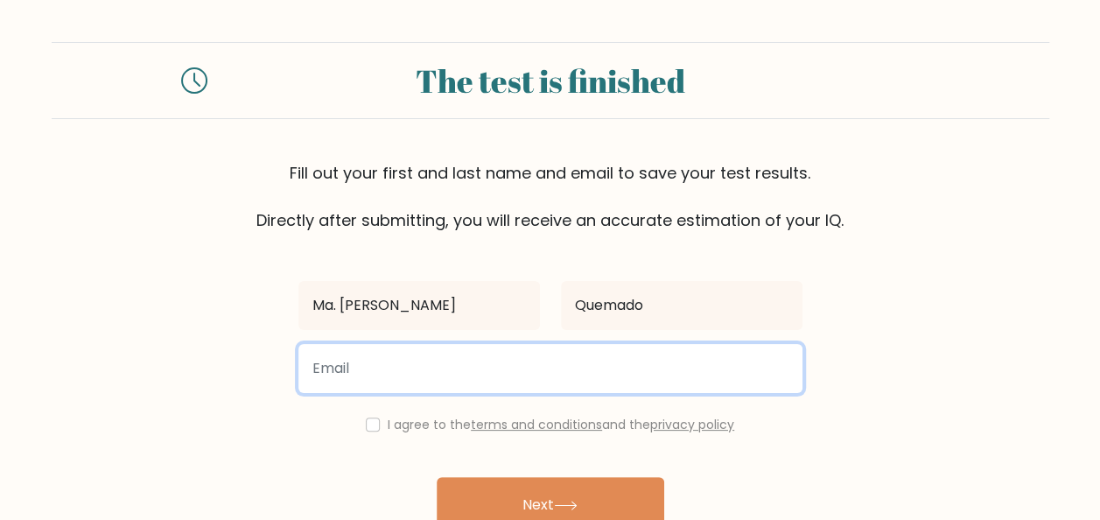
click at [467, 388] on input "email" at bounding box center [550, 368] width 504 height 49
type input "chicaiquemado1989@gmail.com"
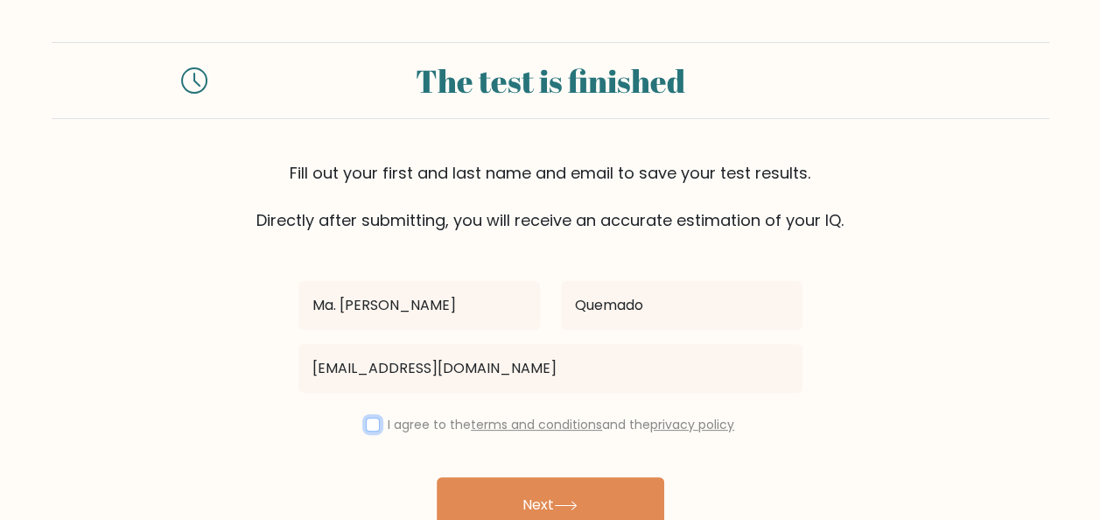
click at [370, 425] on input "checkbox" at bounding box center [373, 424] width 14 height 14
checkbox input "true"
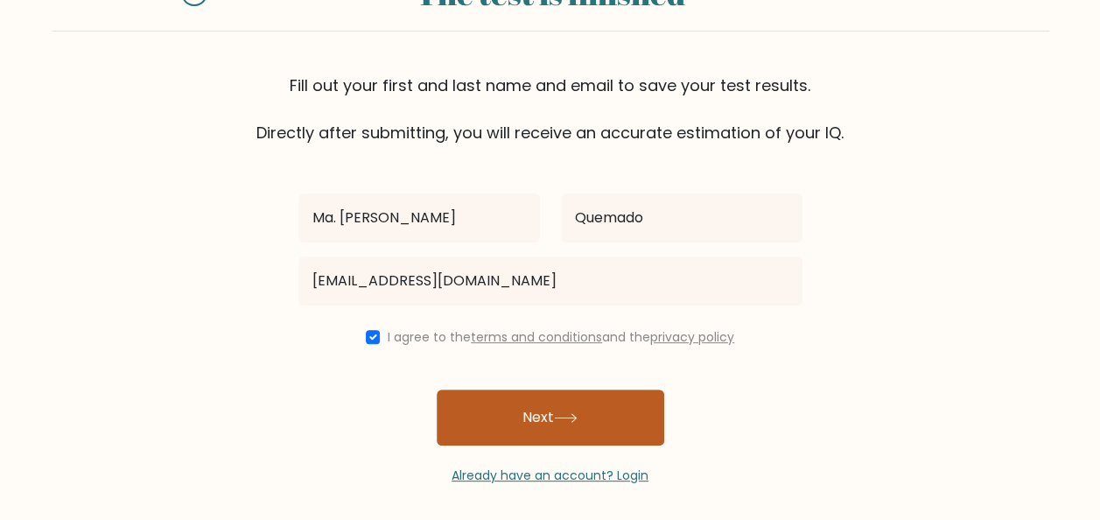
click at [555, 432] on button "Next" at bounding box center [550, 417] width 227 height 56
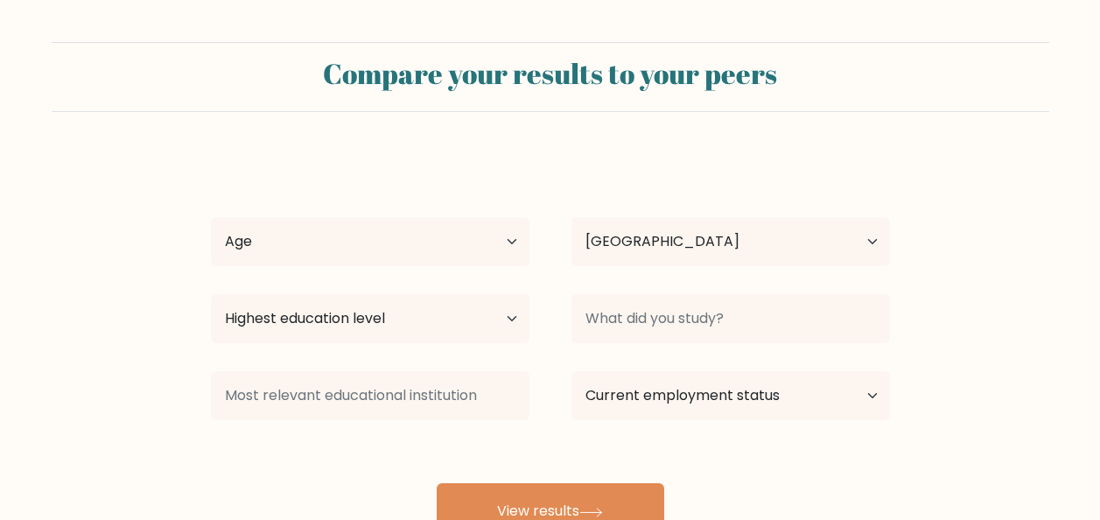
select select "PH"
click at [421, 240] on select "Age Under [DEMOGRAPHIC_DATA] [DEMOGRAPHIC_DATA] [DEMOGRAPHIC_DATA] [DEMOGRAPHIC…" at bounding box center [370, 241] width 318 height 49
select select "35_44"
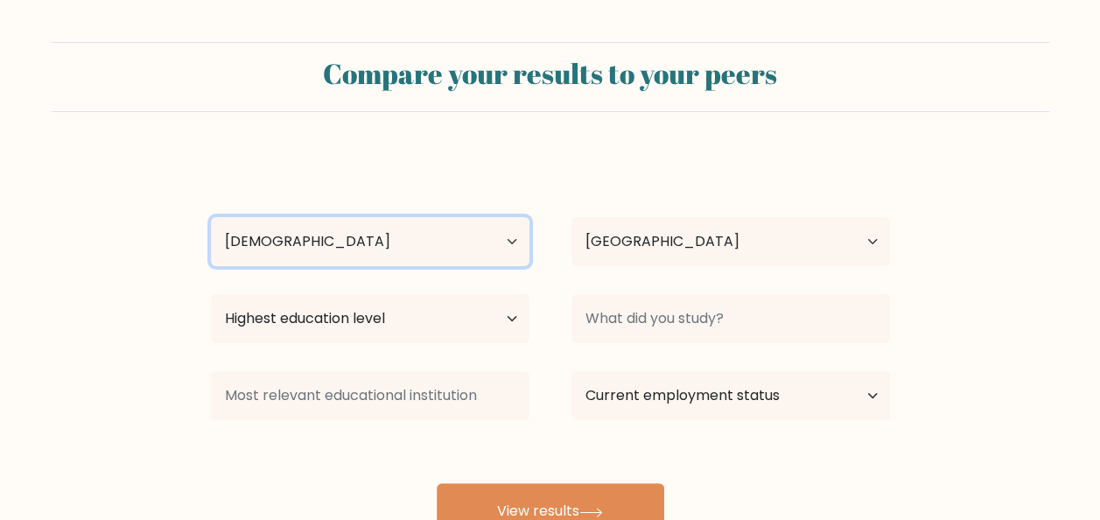
click at [211, 217] on select "Age Under [DEMOGRAPHIC_DATA] [DEMOGRAPHIC_DATA] [DEMOGRAPHIC_DATA] [DEMOGRAPHIC…" at bounding box center [370, 241] width 318 height 49
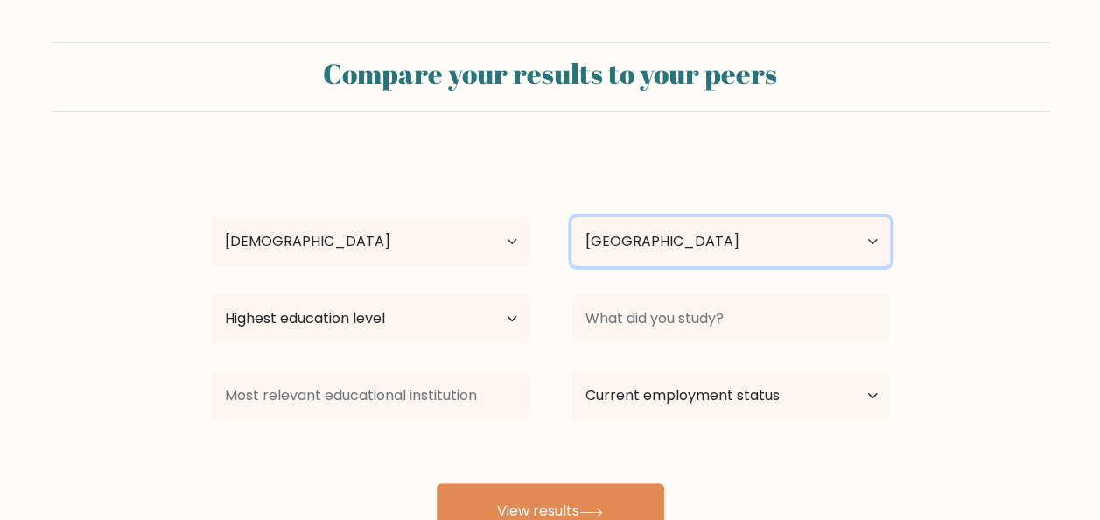
click at [691, 244] on select "Country [GEOGRAPHIC_DATA] [GEOGRAPHIC_DATA] [GEOGRAPHIC_DATA] [US_STATE] [GEOGR…" at bounding box center [730, 241] width 318 height 49
click at [571, 217] on select "Country [GEOGRAPHIC_DATA] [GEOGRAPHIC_DATA] [GEOGRAPHIC_DATA] [US_STATE] [GEOGR…" at bounding box center [730, 241] width 318 height 49
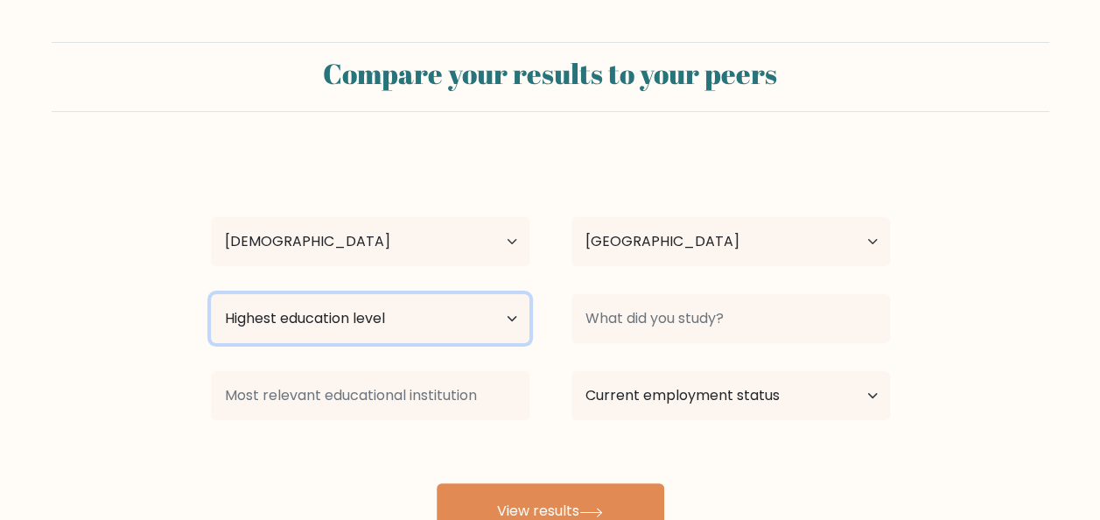
click at [443, 325] on select "Highest education level No schooling Primary Lower Secondary Upper Secondary Oc…" at bounding box center [370, 318] width 318 height 49
select select "bachelors_degree"
click at [211, 294] on select "Highest education level No schooling Primary Lower Secondary Upper Secondary Oc…" at bounding box center [370, 318] width 318 height 49
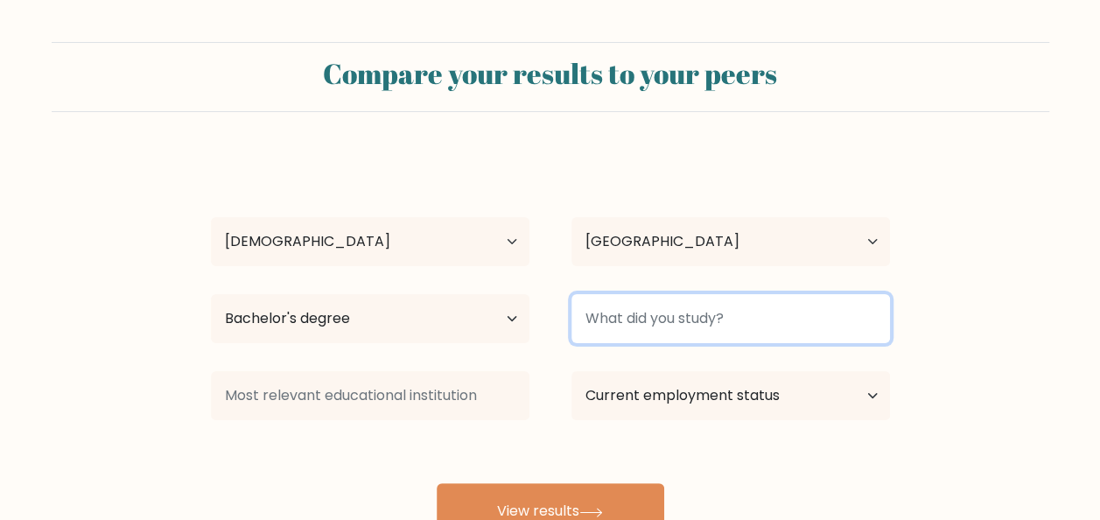
click at [646, 317] on input at bounding box center [730, 318] width 318 height 49
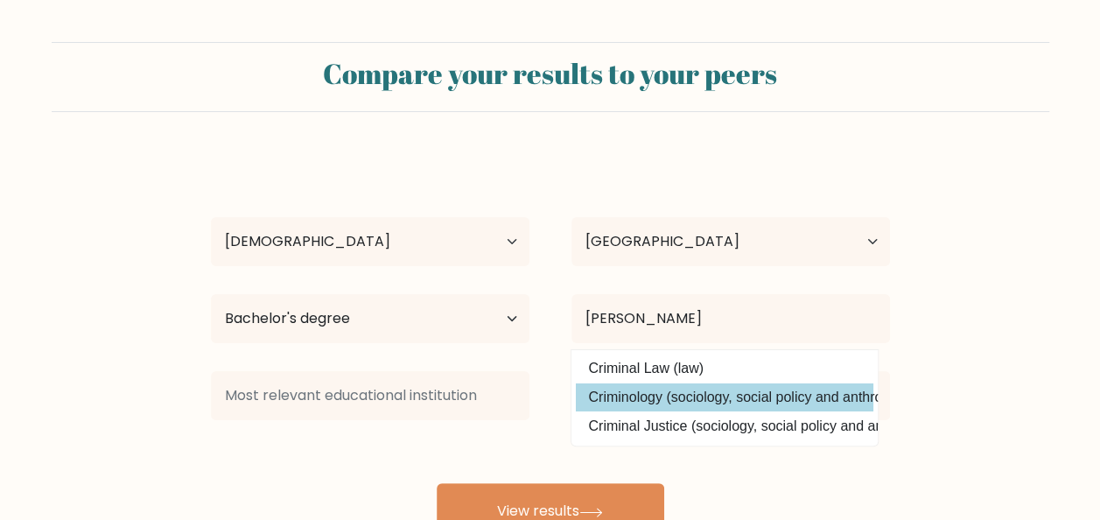
click at [715, 388] on option "Criminology (sociology, social policy and anthropology)" at bounding box center [724, 397] width 297 height 28
type input "Criminology"
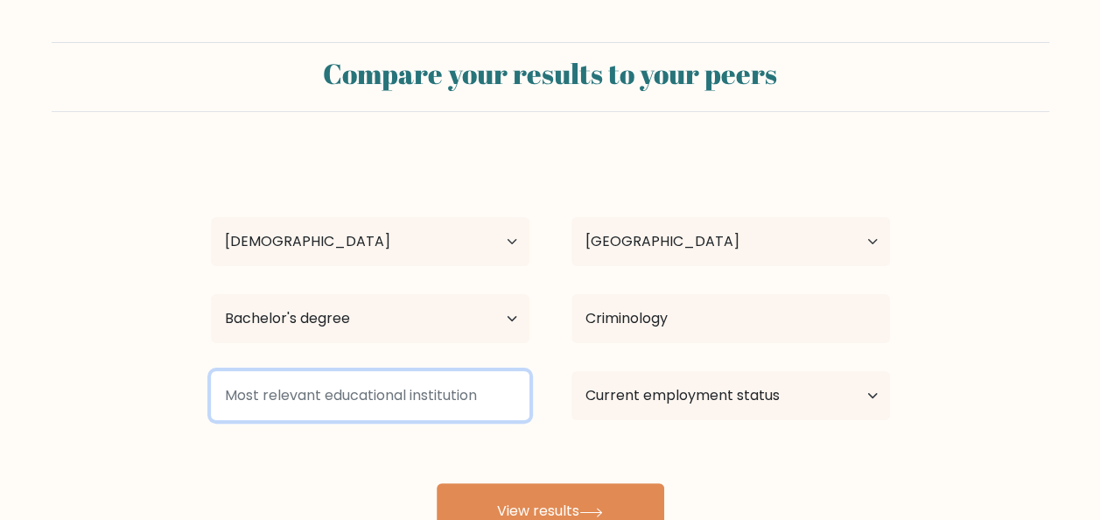
click at [448, 397] on input at bounding box center [370, 395] width 318 height 49
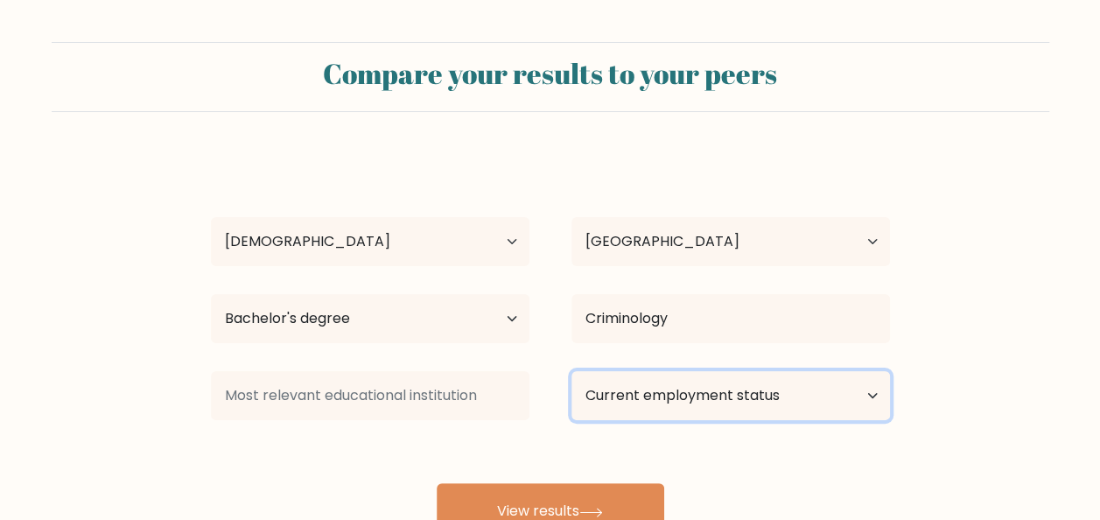
click at [658, 402] on select "Current employment status Employed Student Retired Other / prefer not to answer" at bounding box center [730, 395] width 318 height 49
select select "other"
click at [571, 371] on select "Current employment status Employed Student Retired Other / prefer not to answer" at bounding box center [730, 395] width 318 height 49
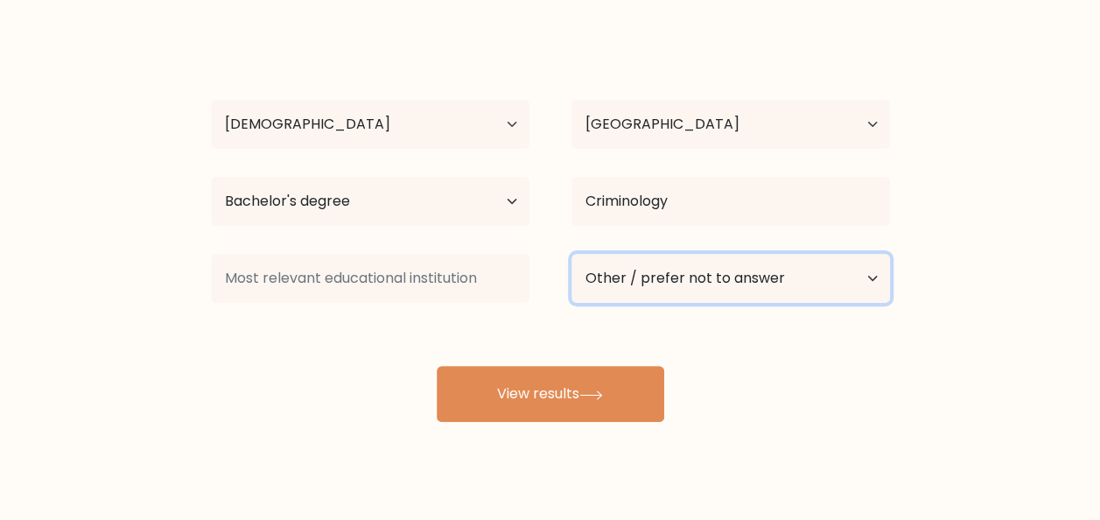
scroll to position [143, 0]
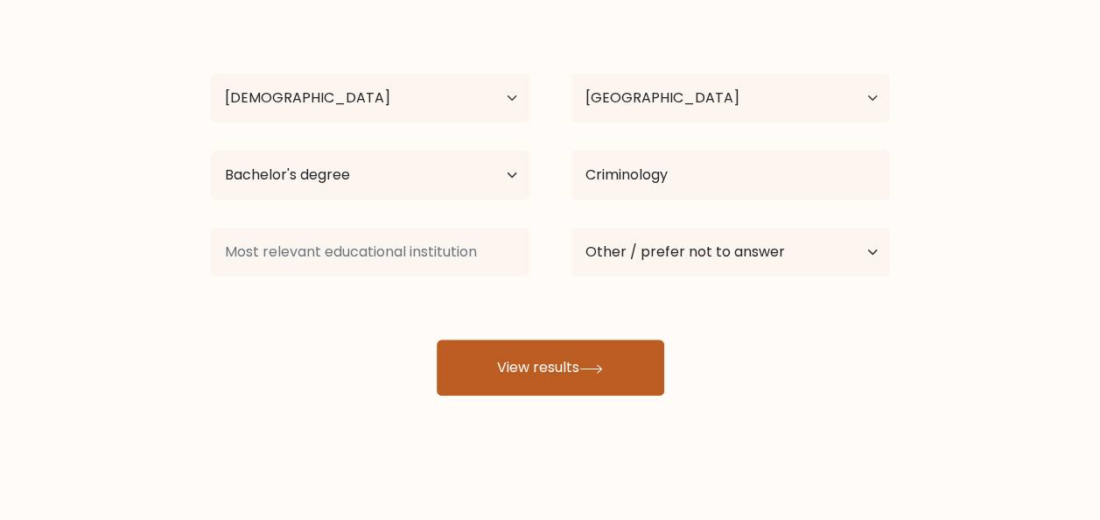
click at [581, 360] on button "View results" at bounding box center [550, 367] width 227 height 56
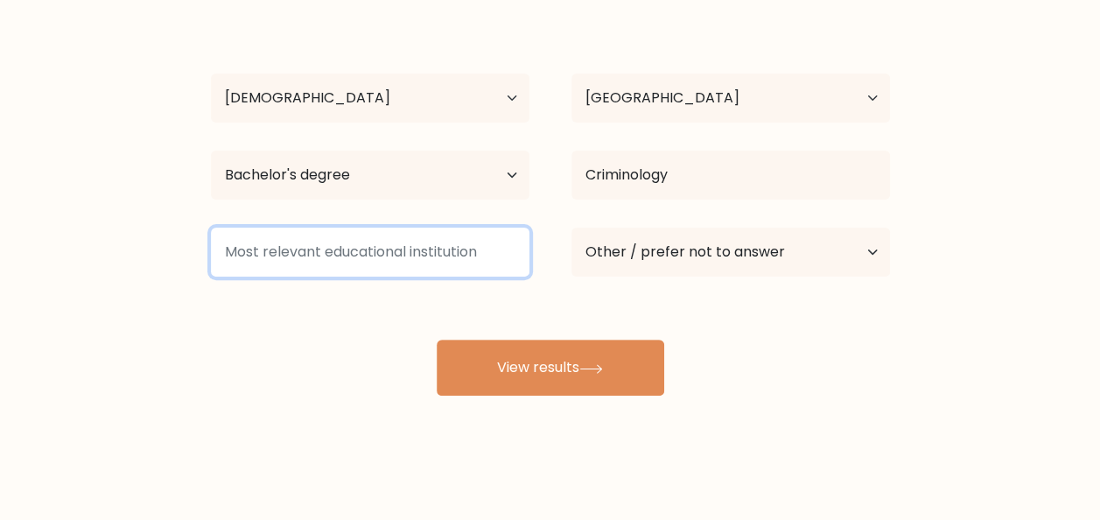
click at [302, 254] on input at bounding box center [370, 251] width 318 height 49
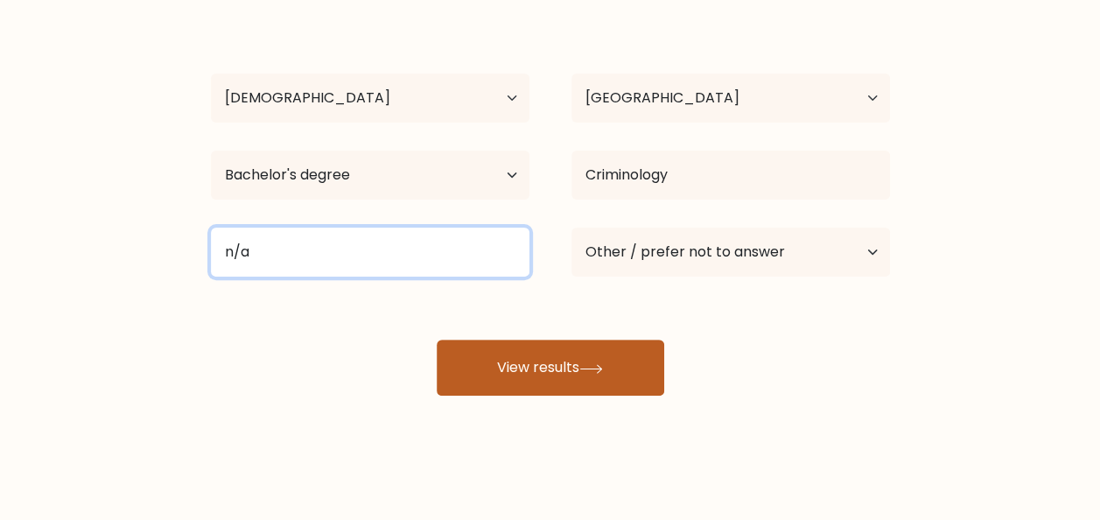
type input "n/a"
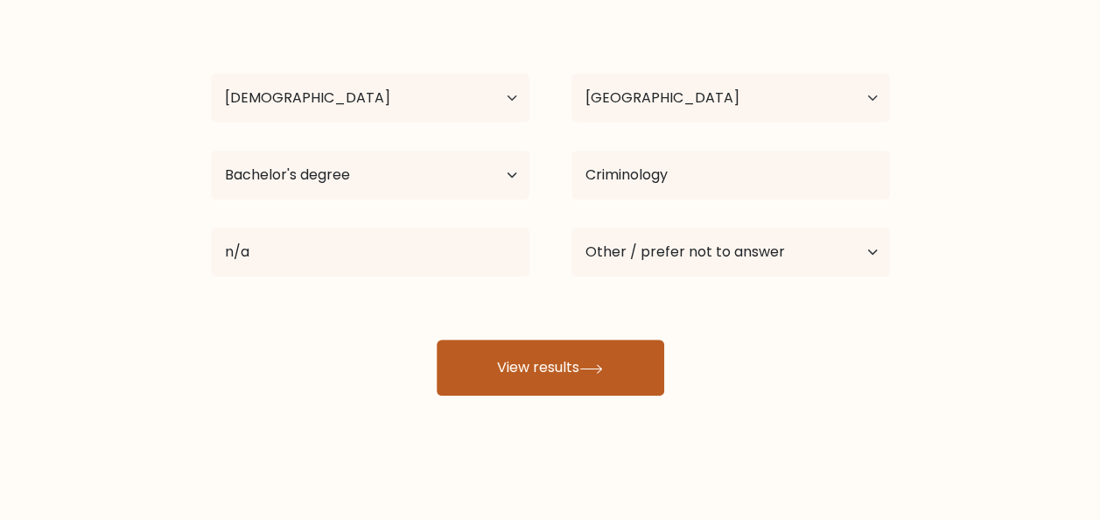
click at [491, 362] on button "View results" at bounding box center [550, 367] width 227 height 56
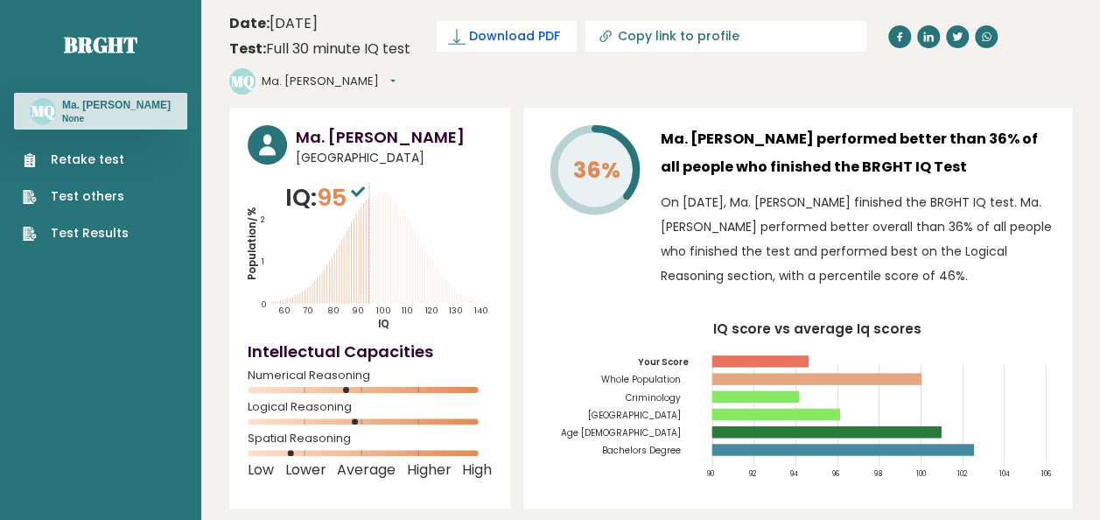
click at [528, 31] on span "Download PDF" at bounding box center [514, 36] width 91 height 18
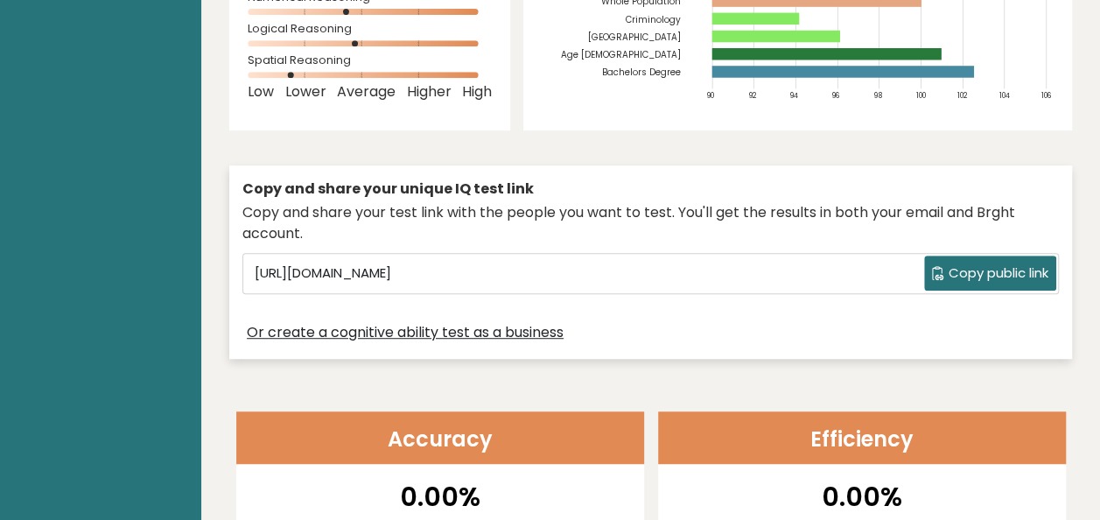
scroll to position [367, 0]
